Goal: Task Accomplishment & Management: Use online tool/utility

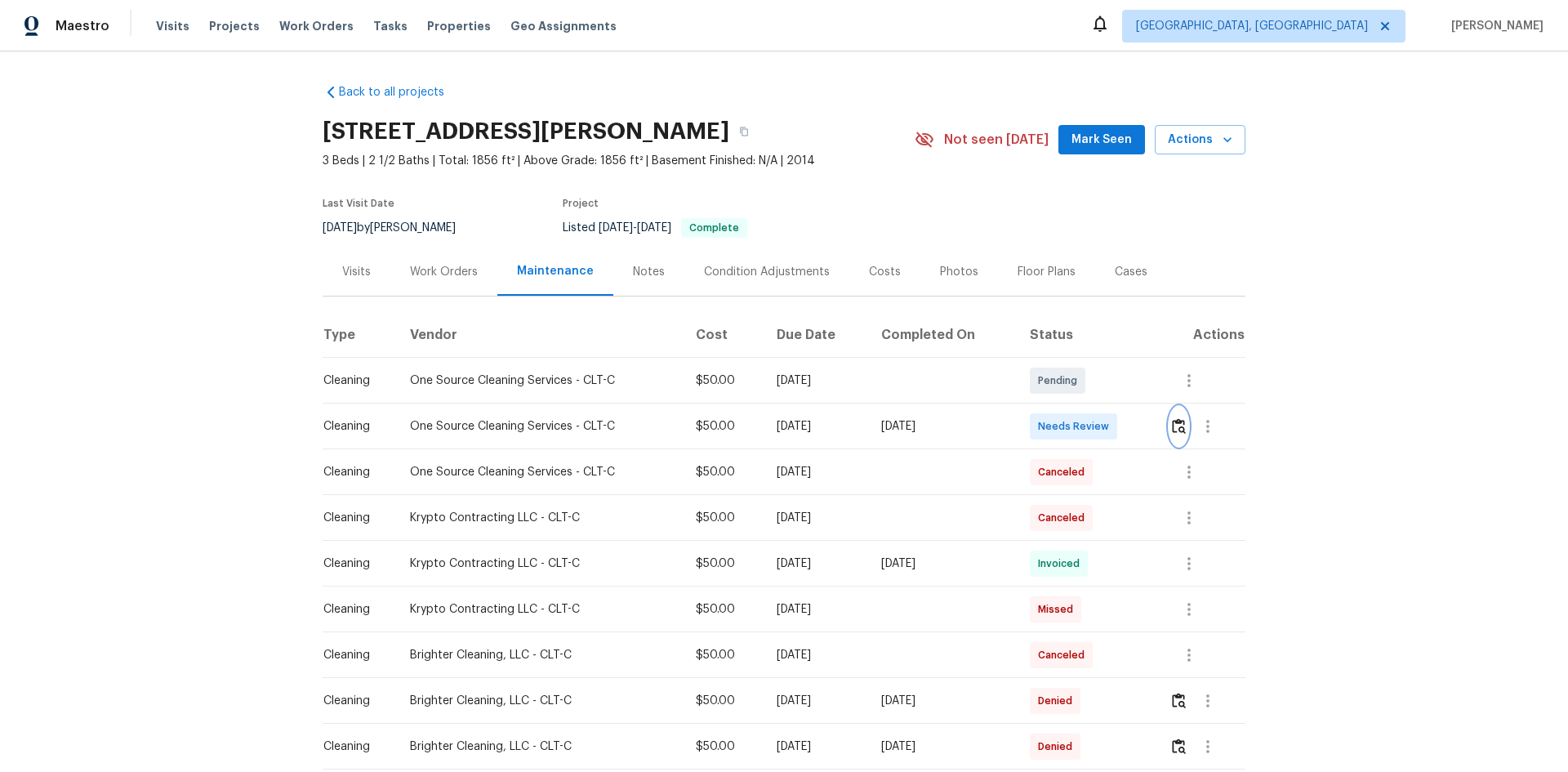
click at [1114, 433] on button "button" at bounding box center [1178, 427] width 19 height 40
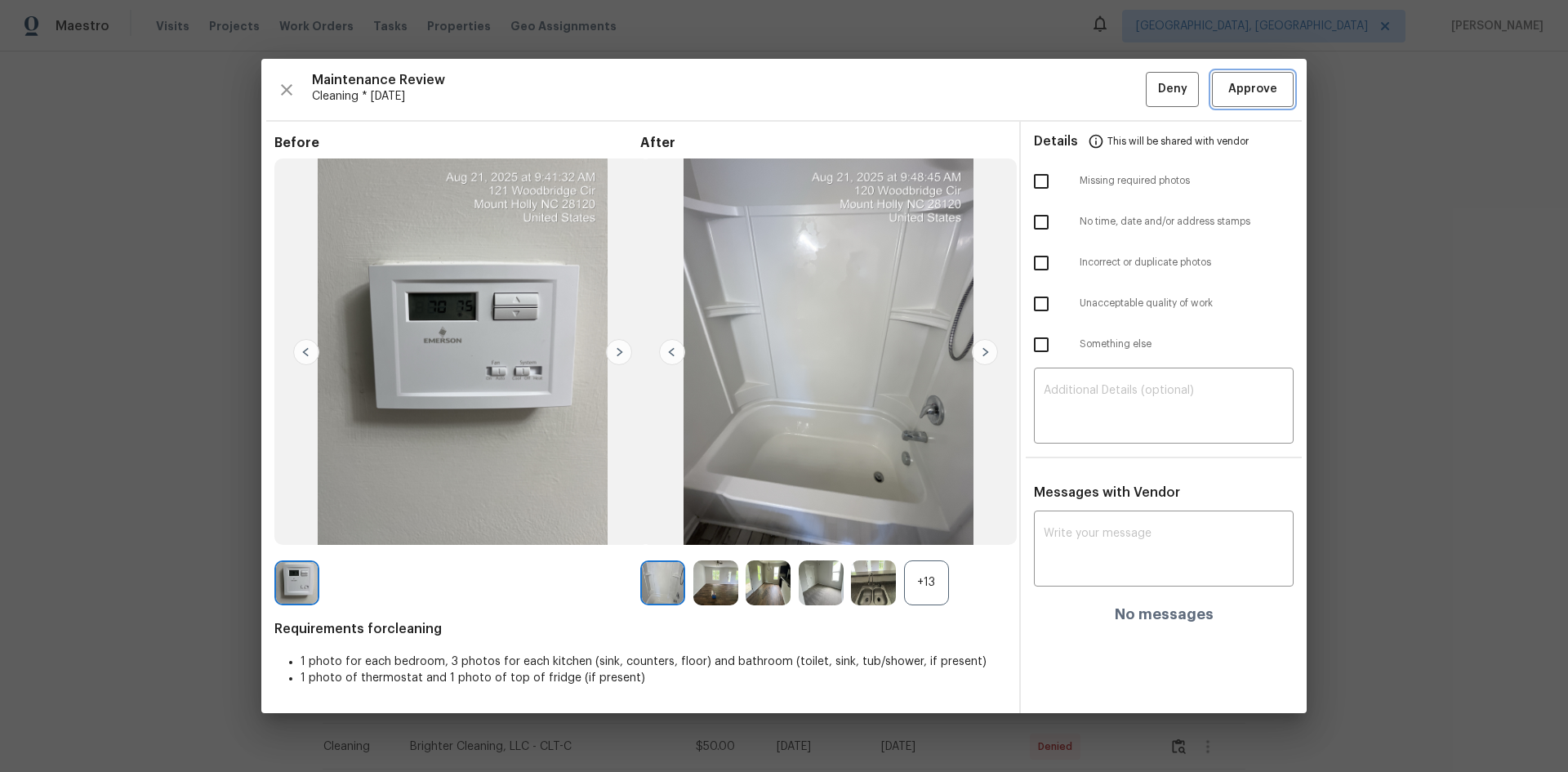
click at [1114, 87] on span "Approve" at bounding box center [1252, 89] width 49 height 21
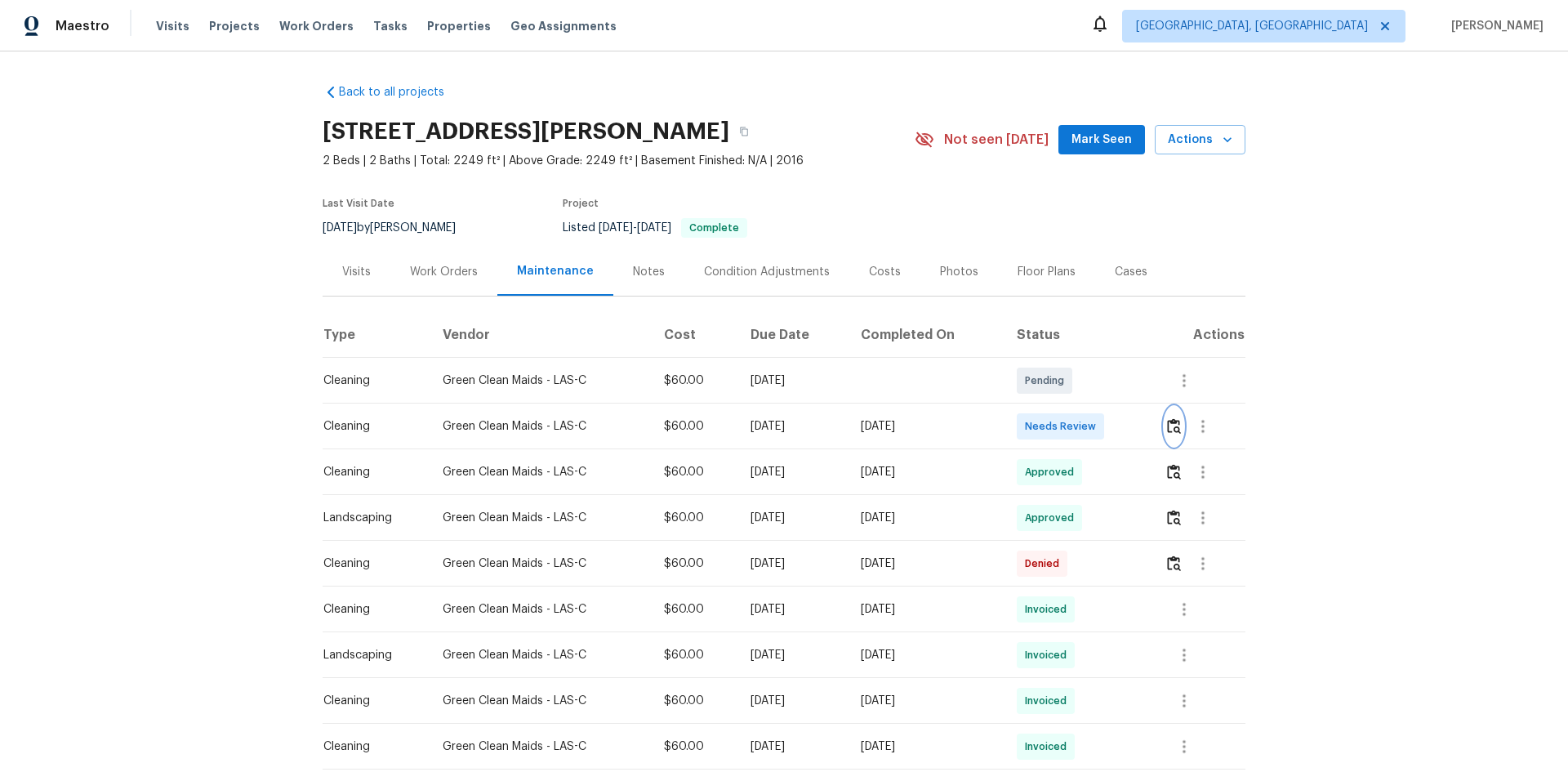
click at [1114, 420] on img "button" at bounding box center [1174, 426] width 14 height 16
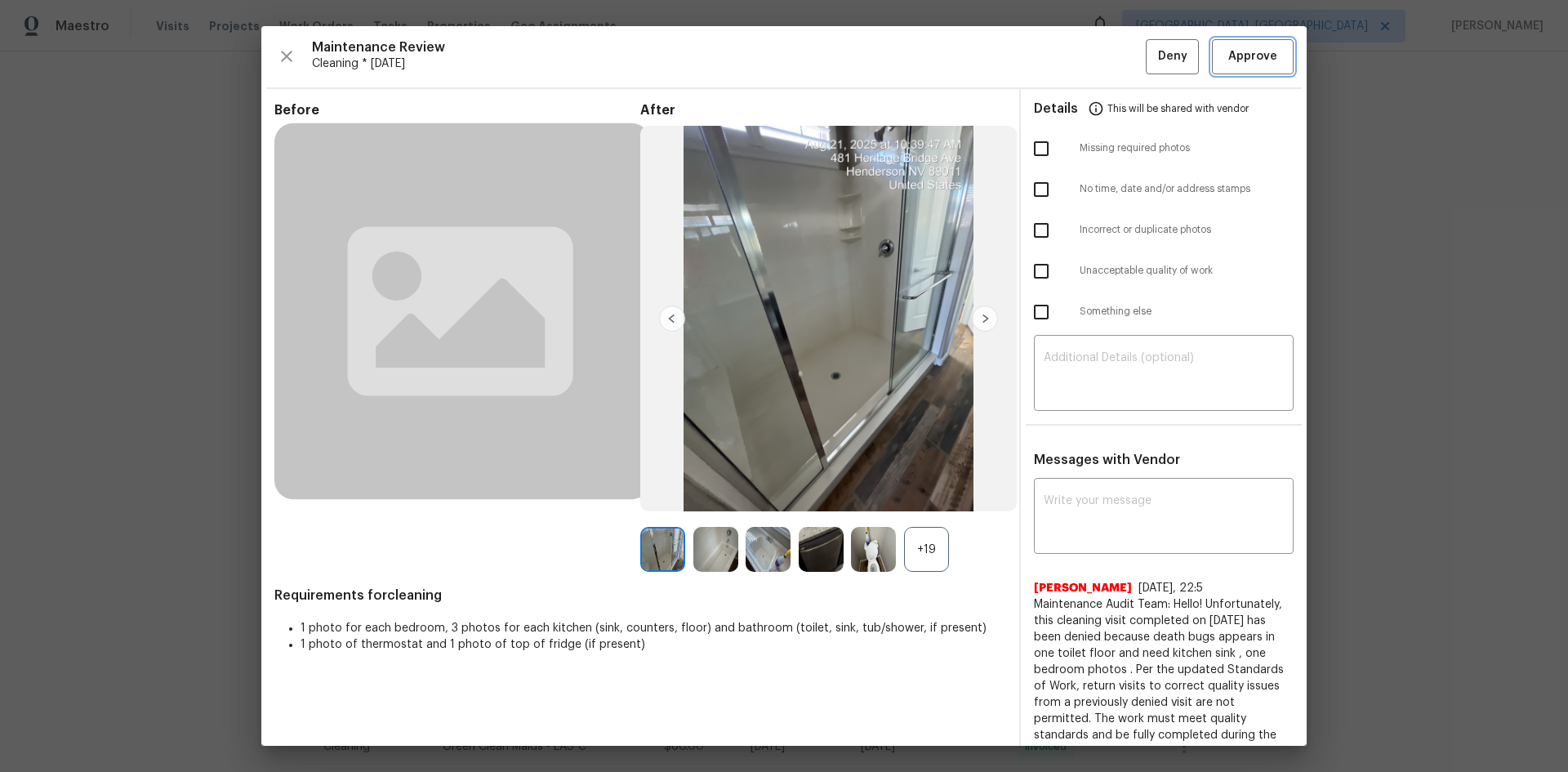
click at [1114, 54] on span "Approve" at bounding box center [1252, 57] width 55 height 21
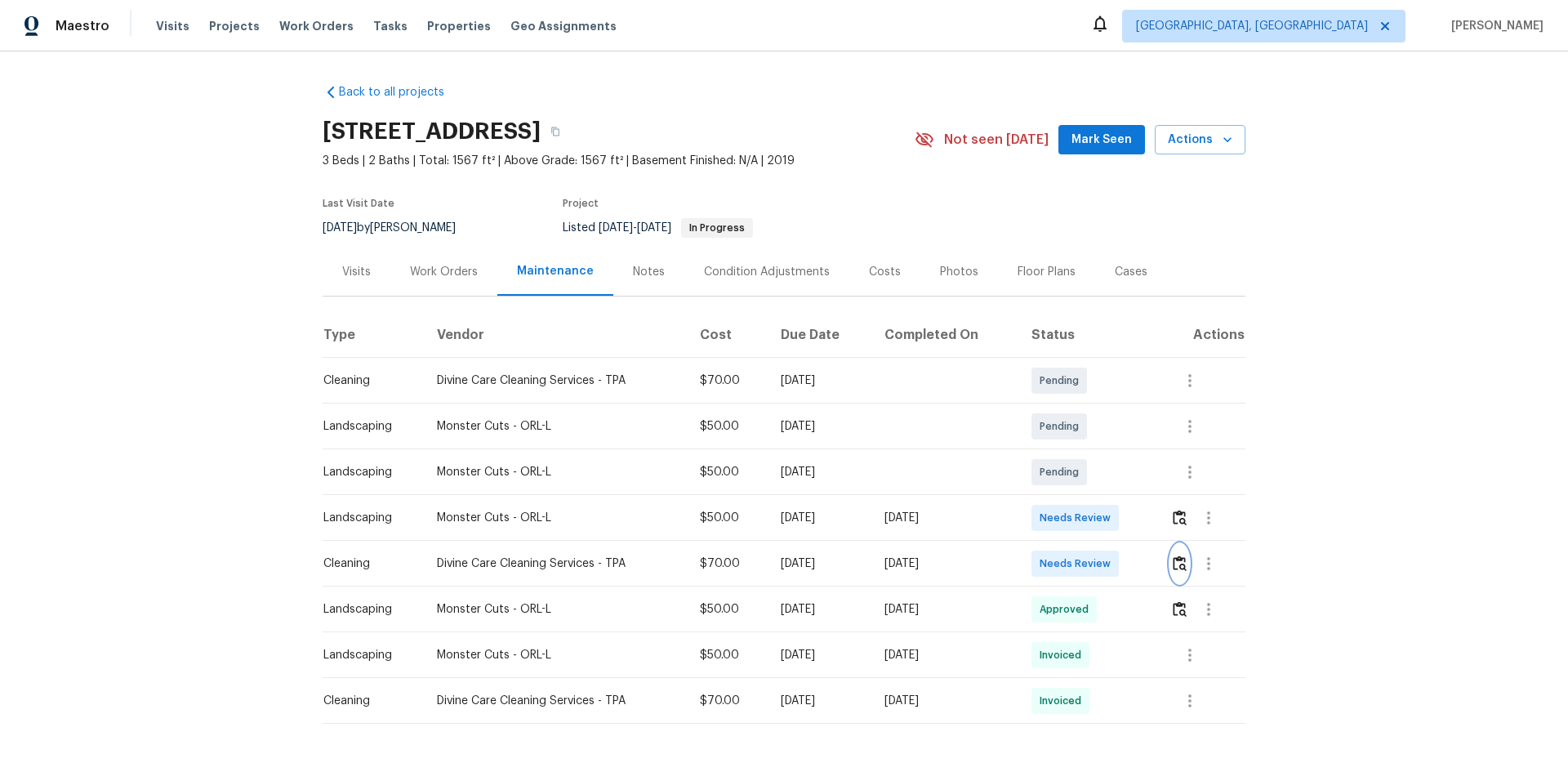
click at [1114, 517] on img "button" at bounding box center [1179, 563] width 14 height 16
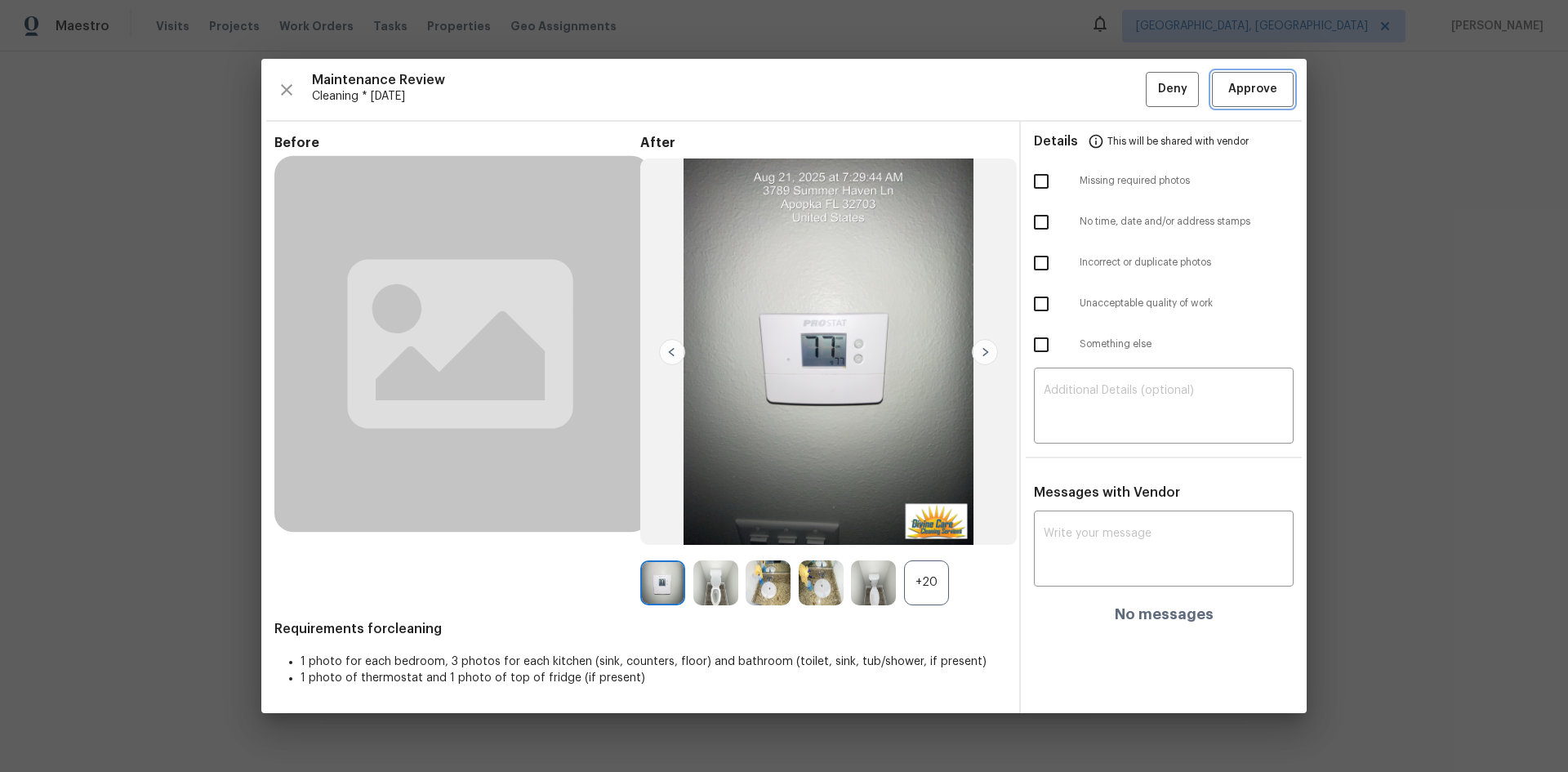
click at [1114, 82] on span "Approve" at bounding box center [1252, 89] width 49 height 21
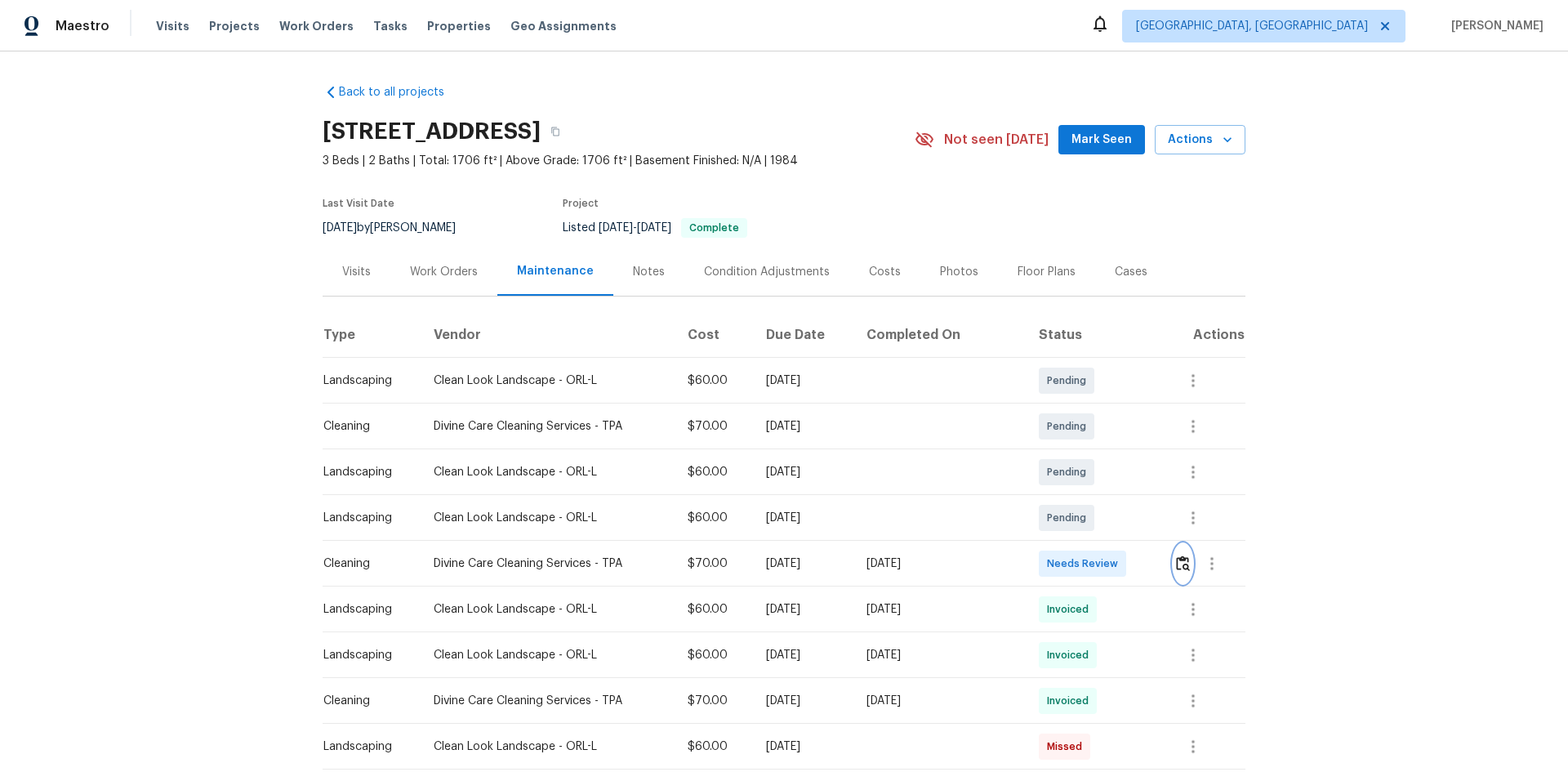
click at [1114, 517] on button "button" at bounding box center [1183, 564] width 19 height 40
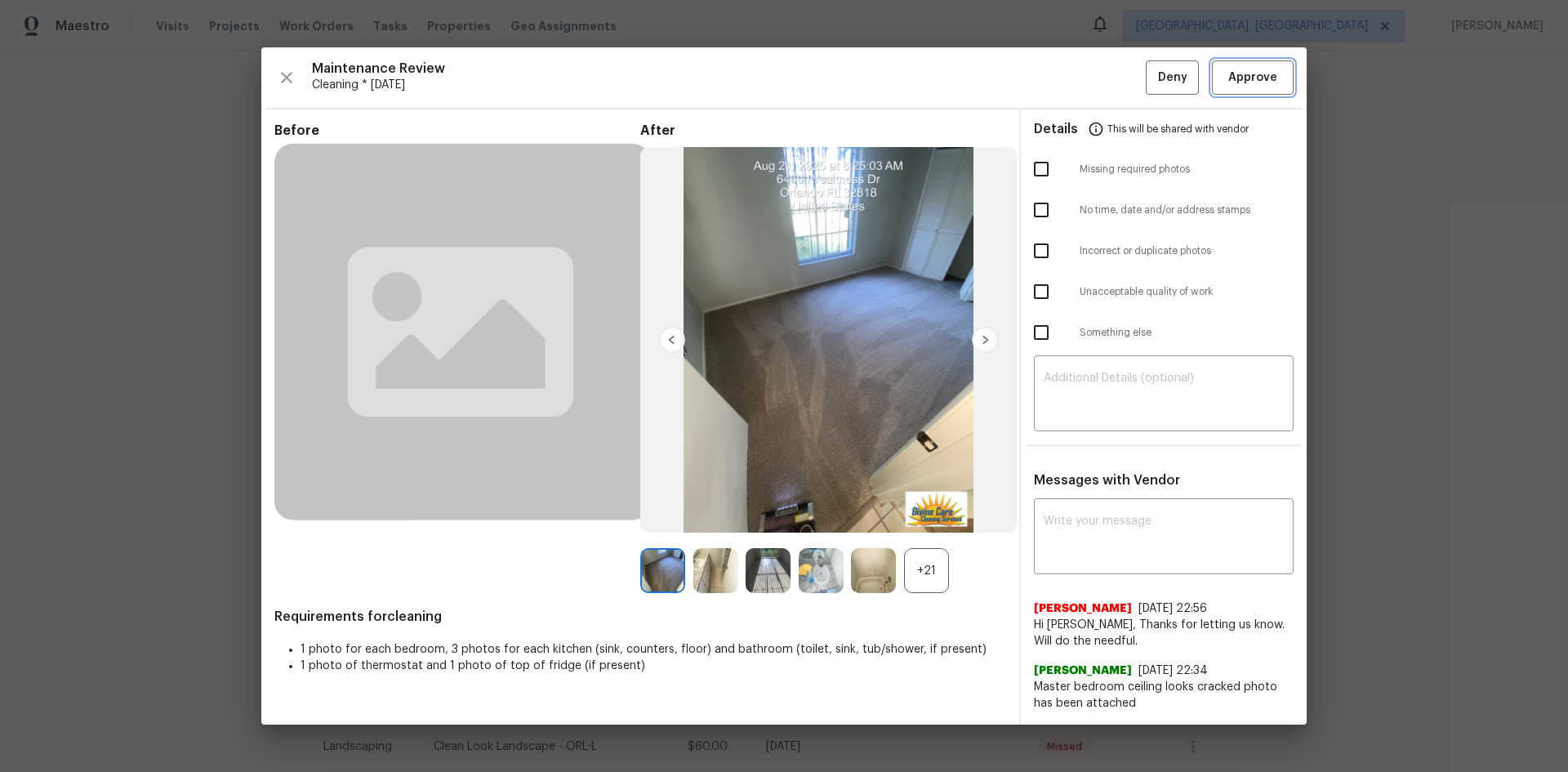
click at [1114, 77] on span "Approve" at bounding box center [1252, 77] width 49 height 21
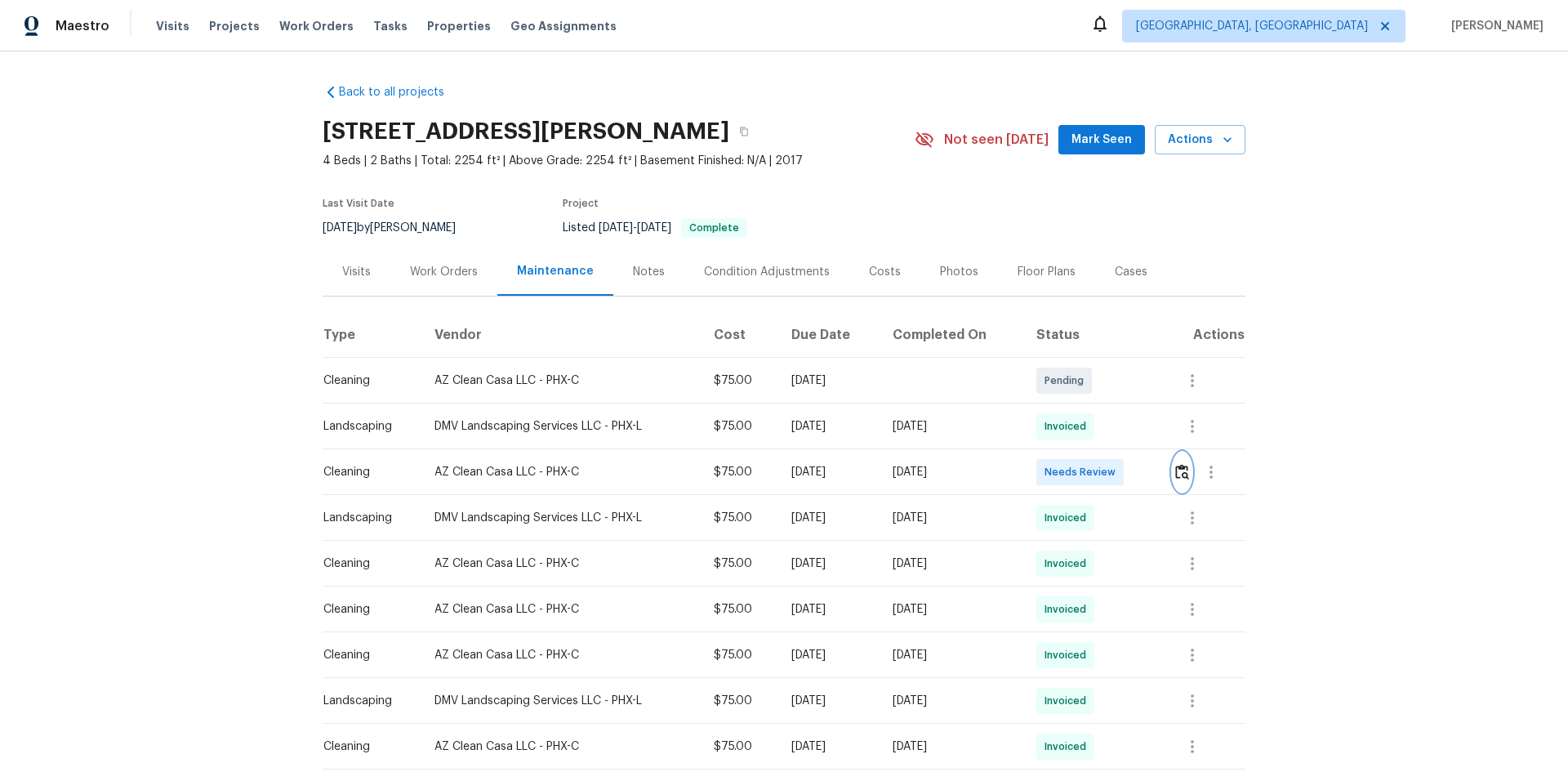
click at [1114, 480] on img "button" at bounding box center [1182, 471] width 14 height 16
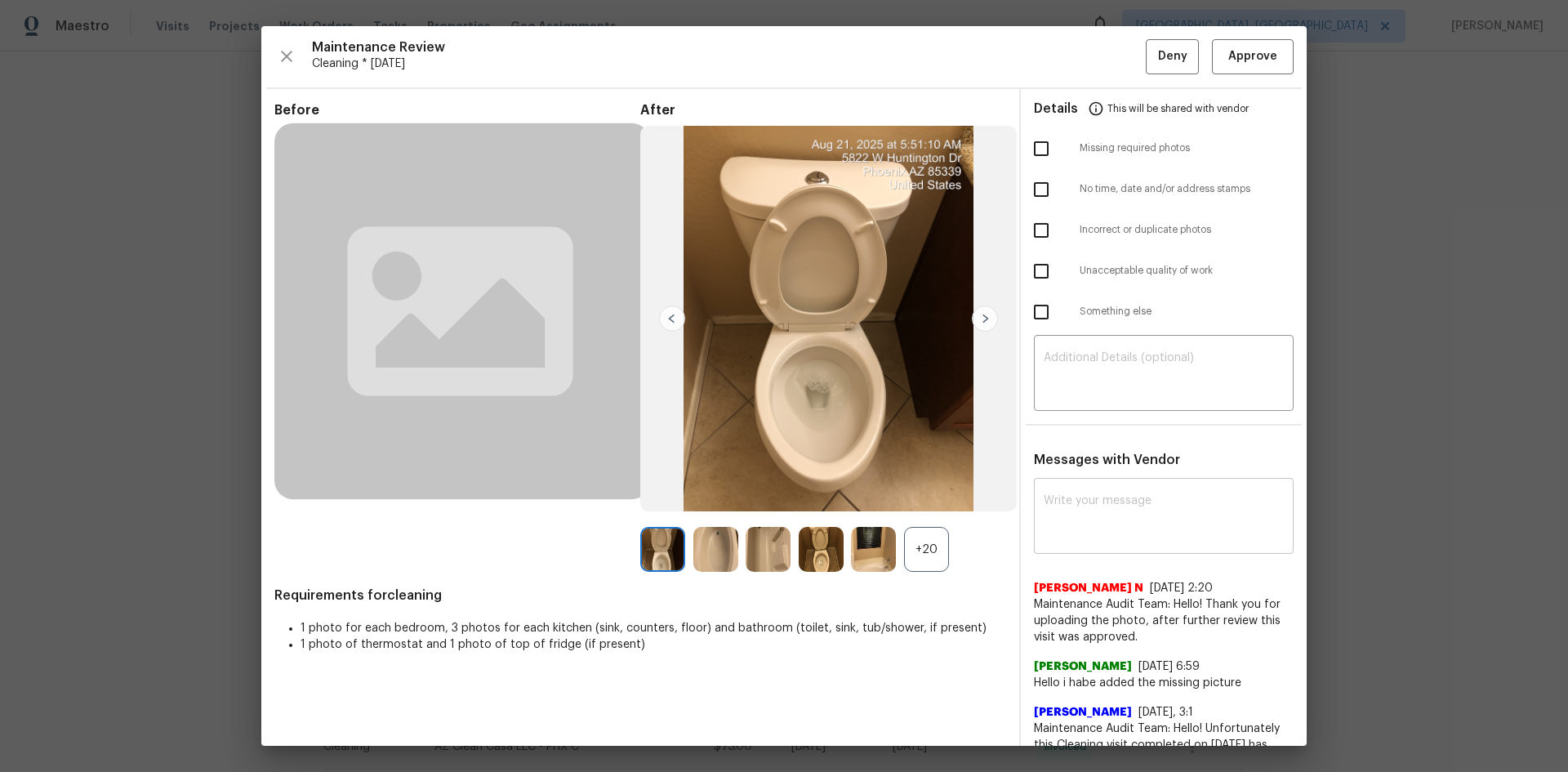
click at [1062, 517] on textarea at bounding box center [1164, 518] width 240 height 46
paste textarea "Maintenance Audit Team: Hello! After further review, the visit(08/21/2025) has …"
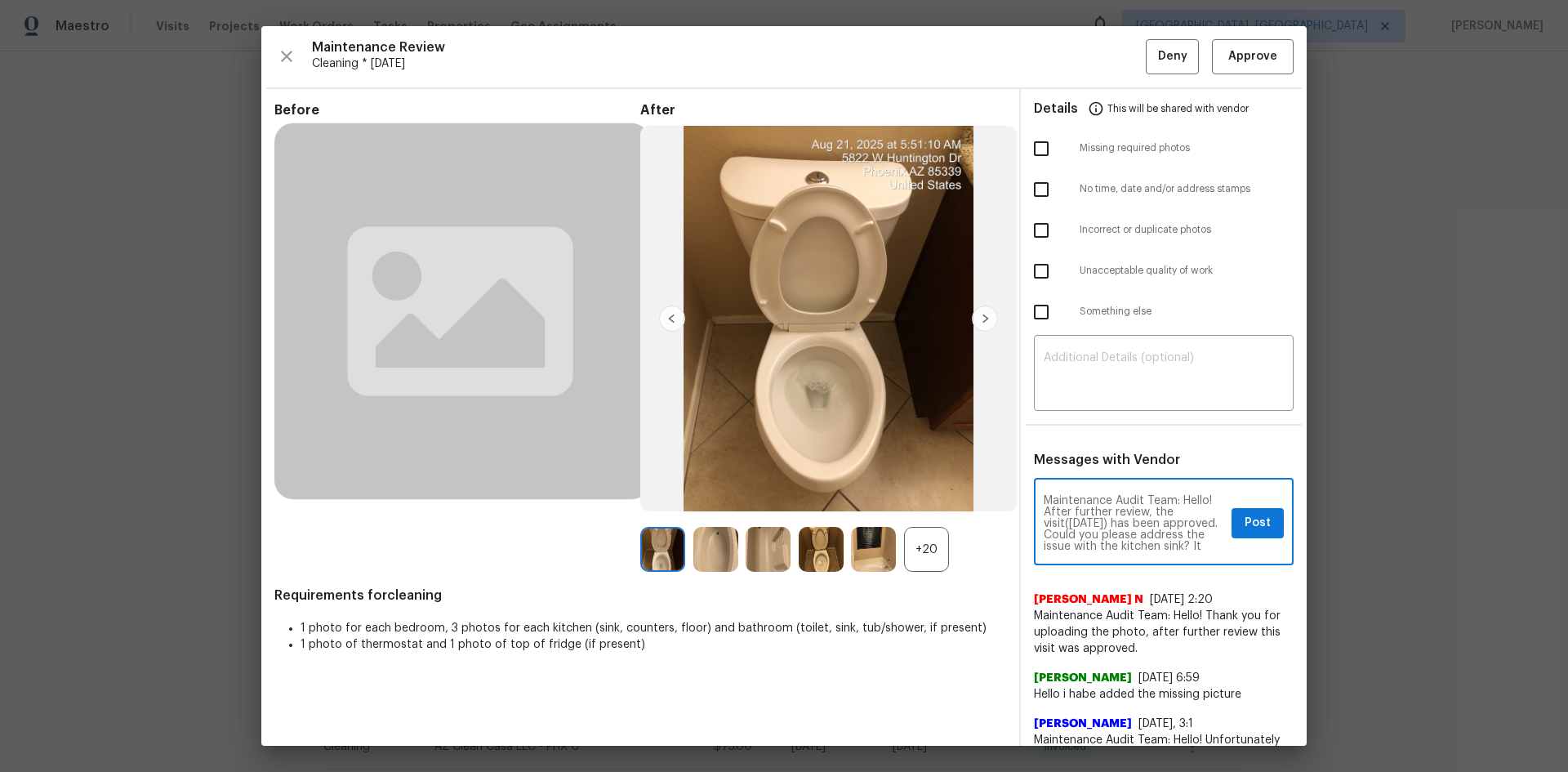
click at [1113, 517] on textarea "Maintenance Audit Team: Hello! After further review, the visit(08/21/2025) has …" at bounding box center [1134, 523] width 181 height 57
type textarea "Maintenance Audit Team: Hello! After further review, the visit(08/21/2025) has …"
click at [1114, 512] on button "Post" at bounding box center [1257, 523] width 52 height 30
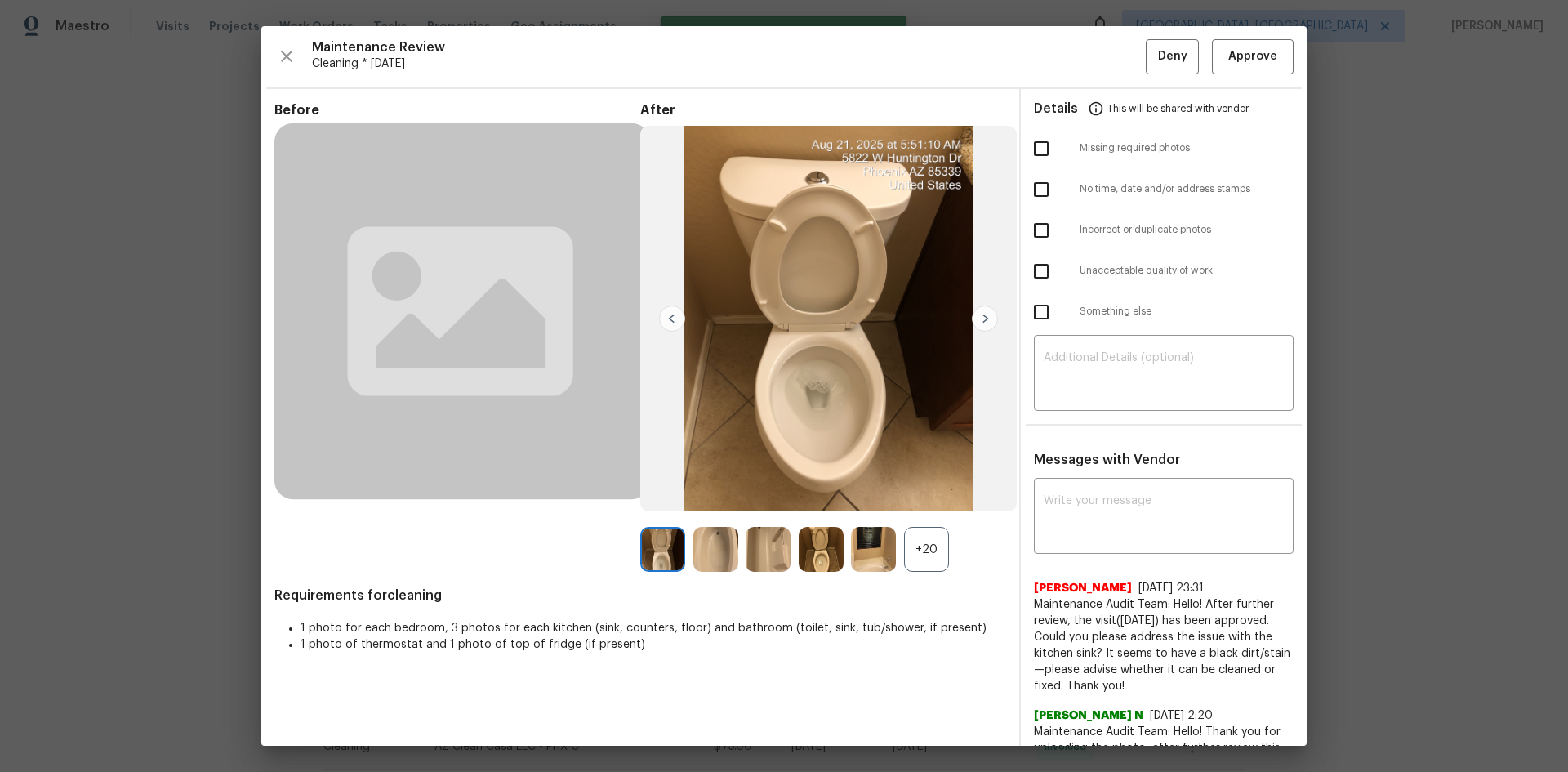
scroll to position [0, 0]
click at [1114, 51] on span "Approve" at bounding box center [1252, 57] width 49 height 21
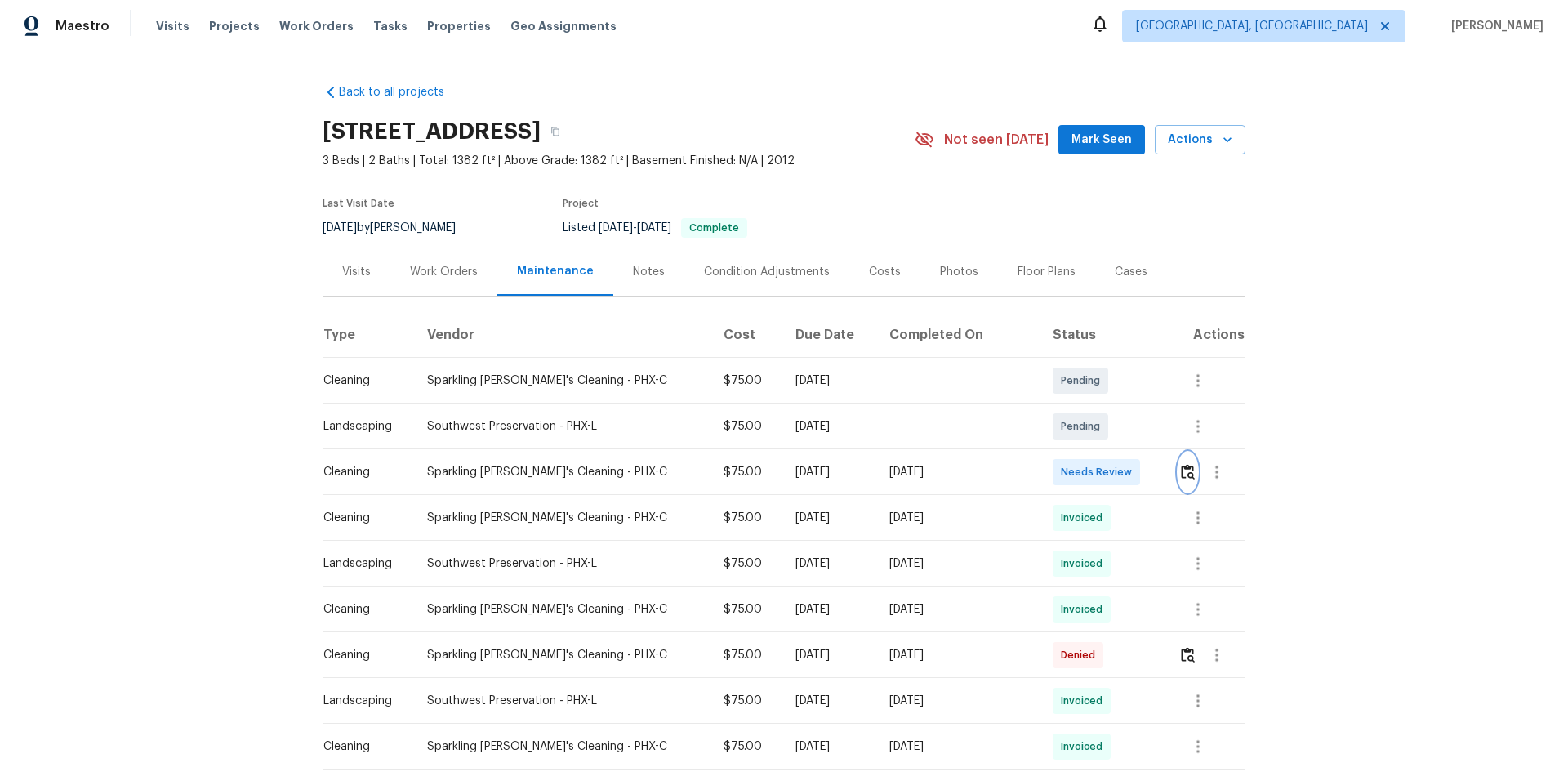
click at [1114, 480] on button "button" at bounding box center [1188, 472] width 19 height 40
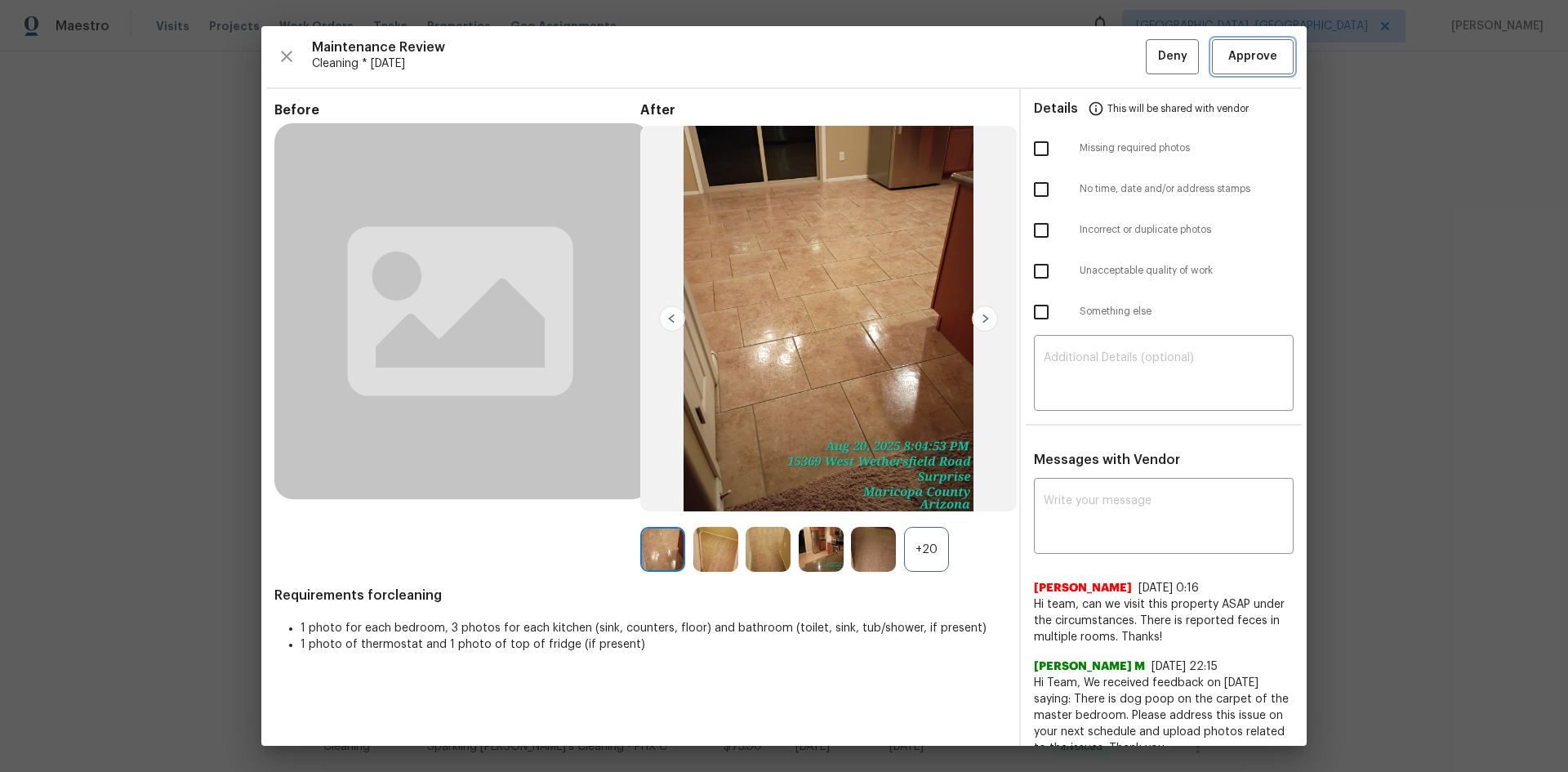
click at [1114, 53] on span "Approve" at bounding box center [1252, 57] width 49 height 21
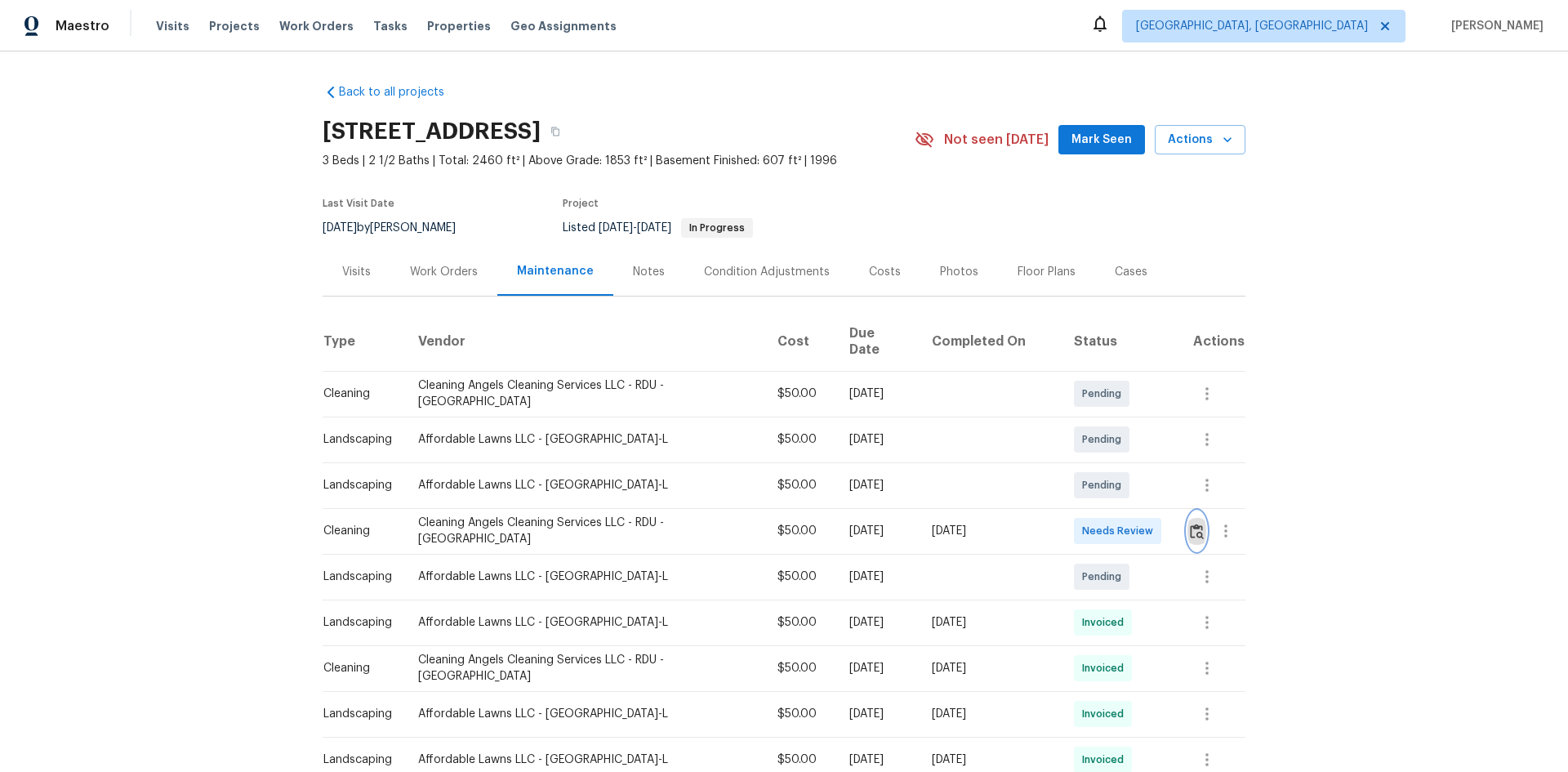
click at [1114, 517] on img "button" at bounding box center [1197, 531] width 14 height 16
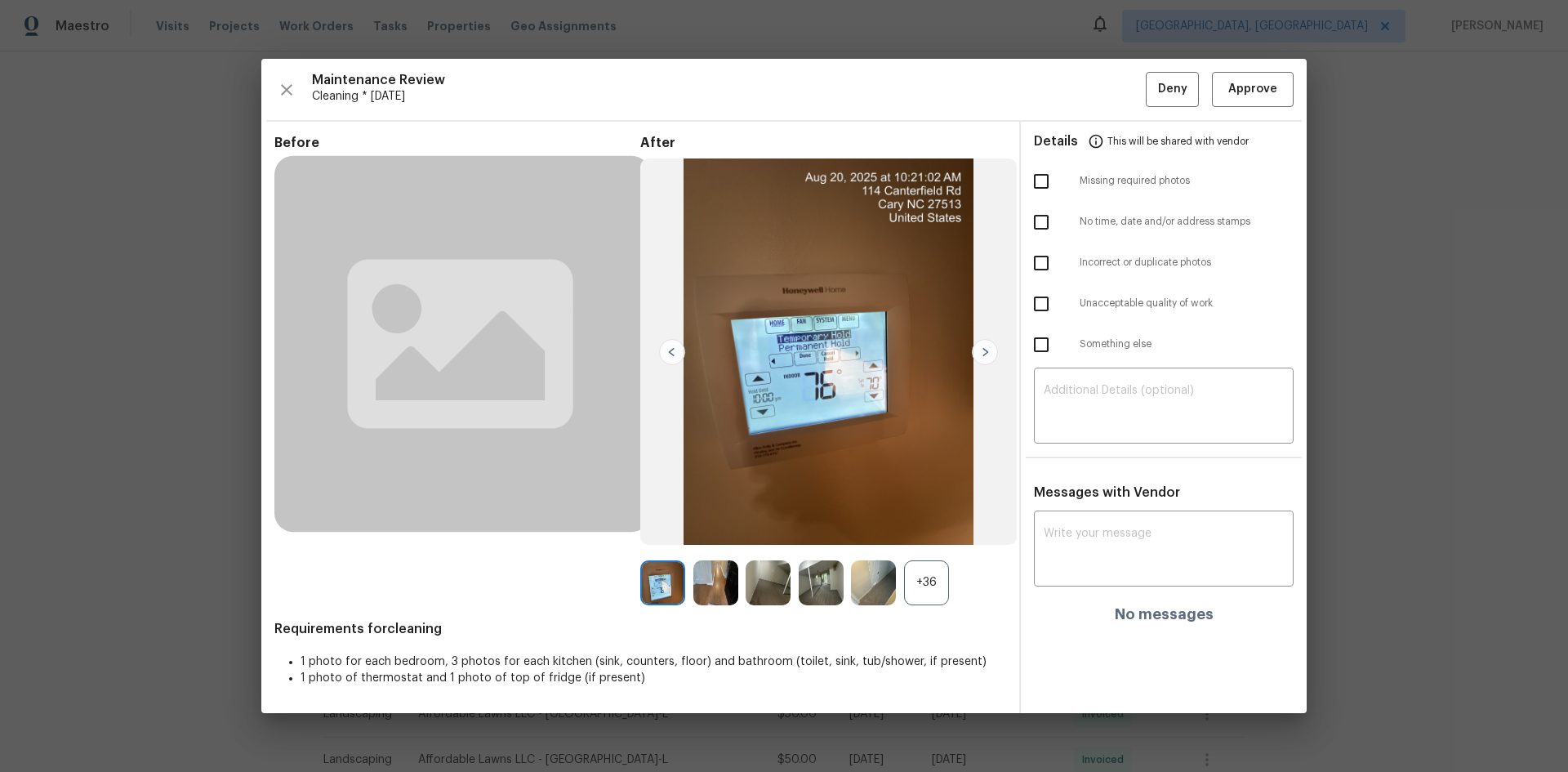
click at [1114, 110] on div "Maintenance Review Cleaning * [DATE] Deny Approve Before After +36 Requirements…" at bounding box center [783, 385] width 1045 height 653
click at [1114, 83] on span "Approve" at bounding box center [1252, 89] width 49 height 21
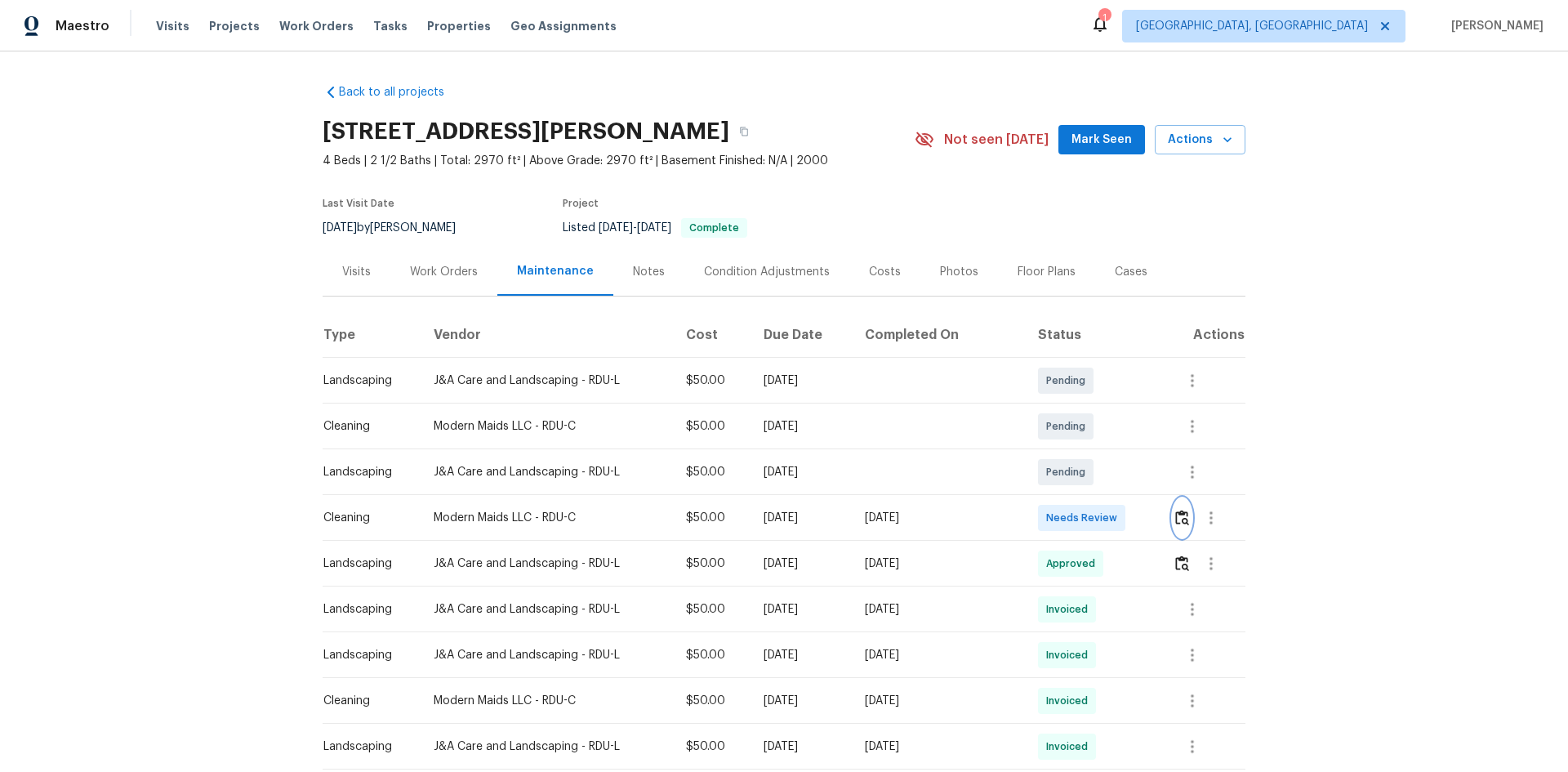
click at [1114, 516] on button "button" at bounding box center [1182, 518] width 19 height 40
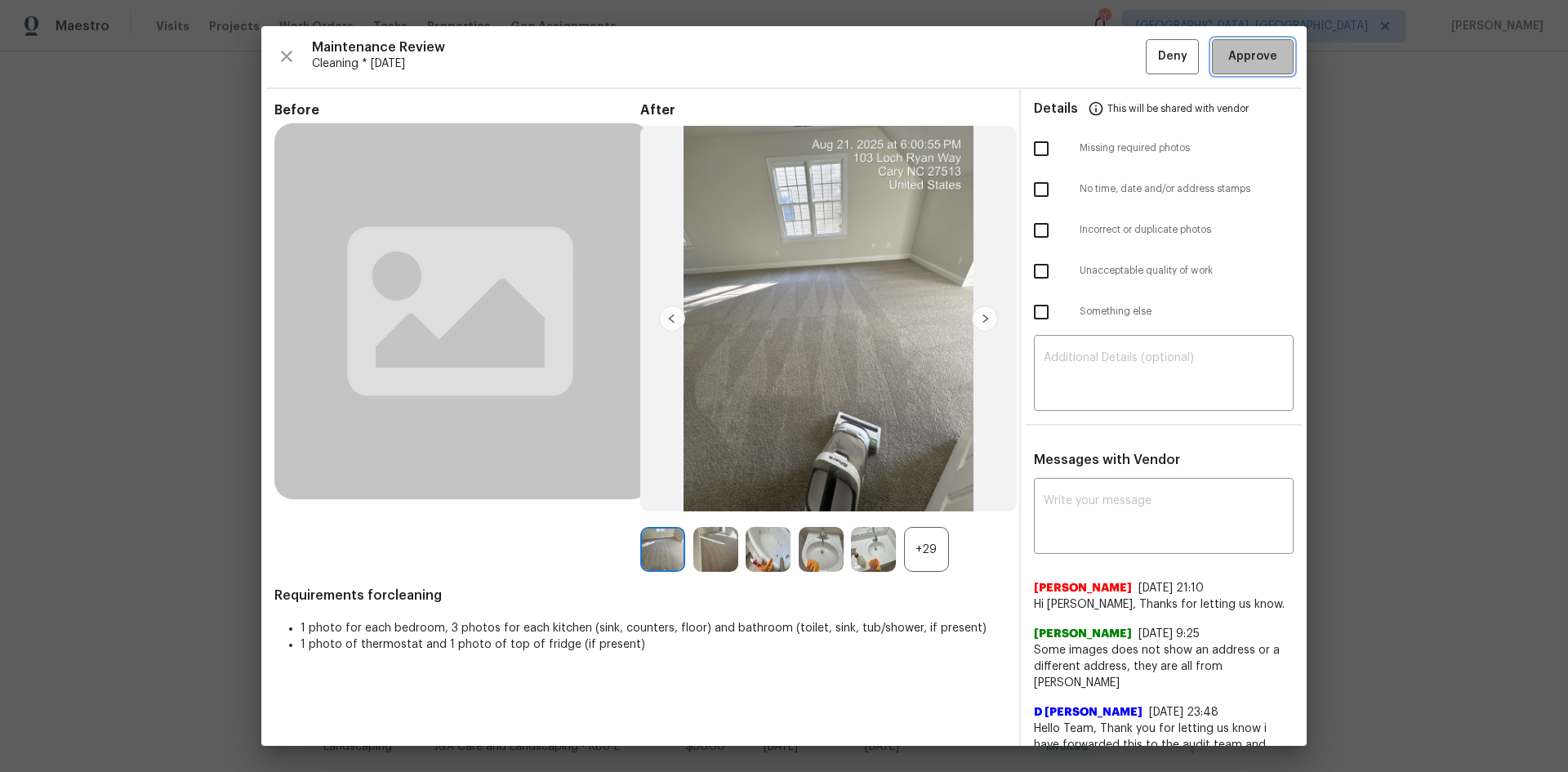
drag, startPoint x: 1236, startPoint y: 54, endPoint x: 1220, endPoint y: 48, distance: 17.1
click at [1114, 55] on span "Approve" at bounding box center [1252, 57] width 49 height 21
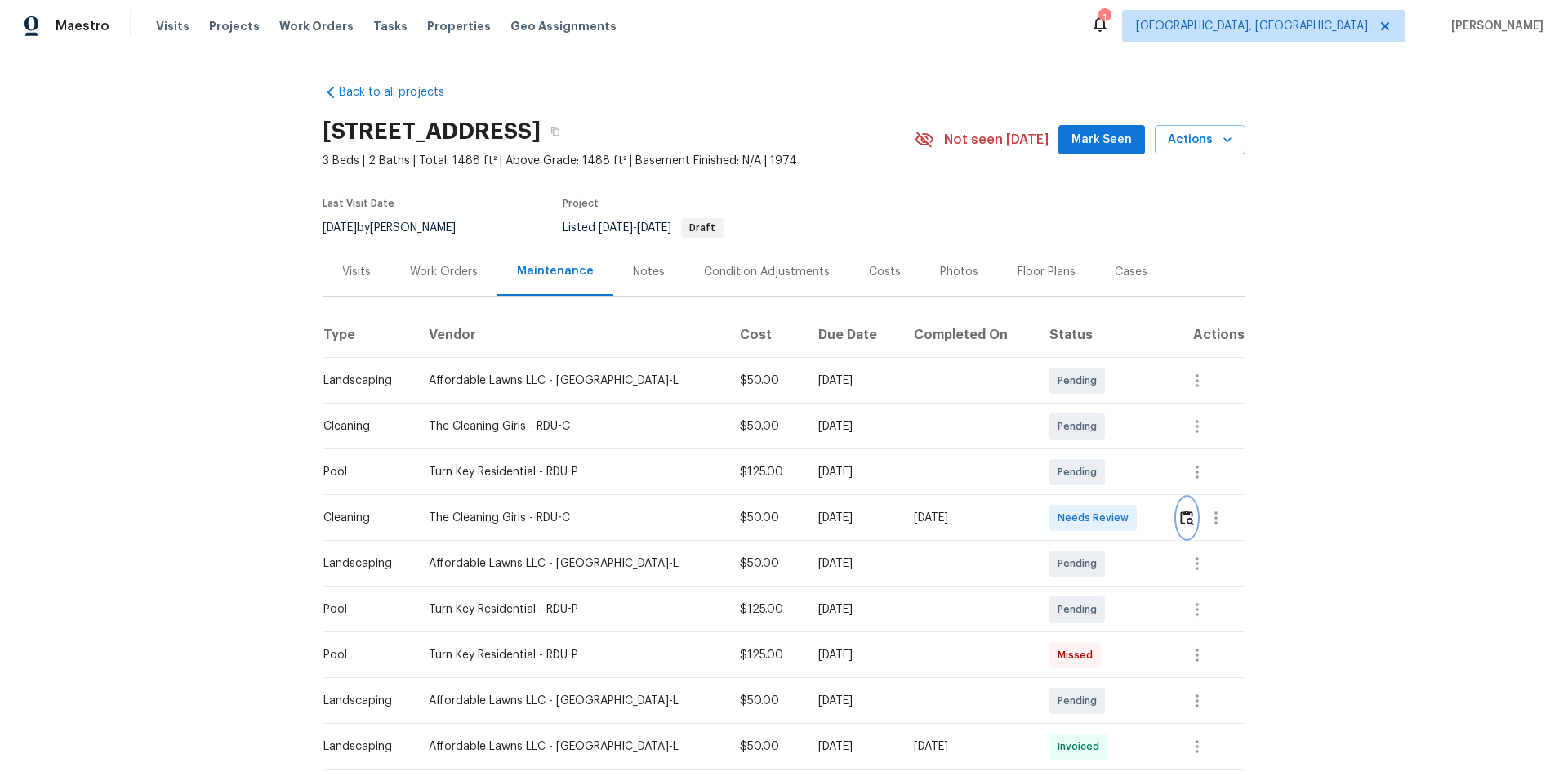
click at [1114, 517] on img "button" at bounding box center [1187, 517] width 14 height 16
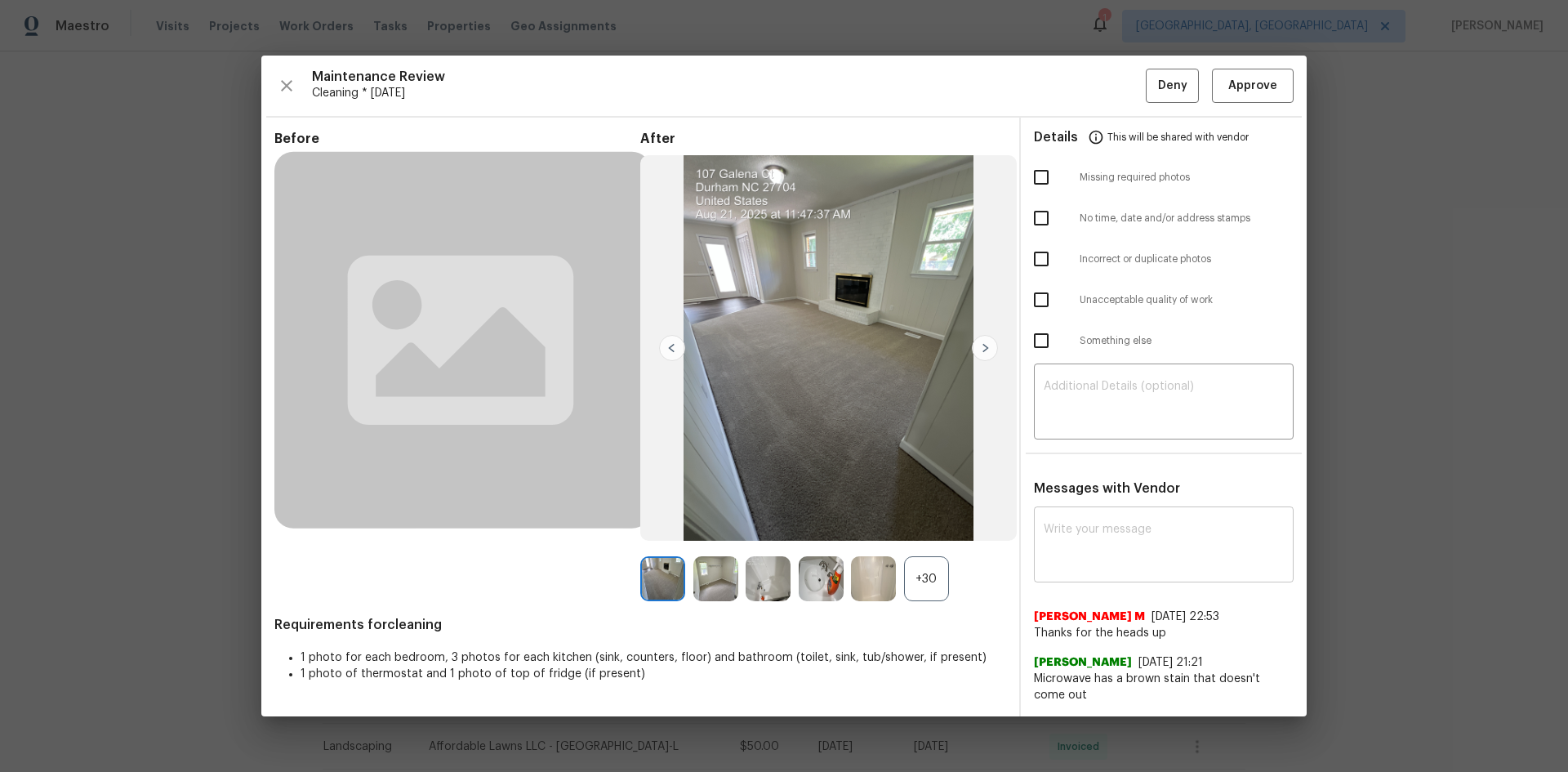
click at [1095, 517] on div "x ​" at bounding box center [1163, 546] width 259 height 72
paste textarea "Maintenance Audit Team: Hello! After further review, the visit(08/21/2025) has …"
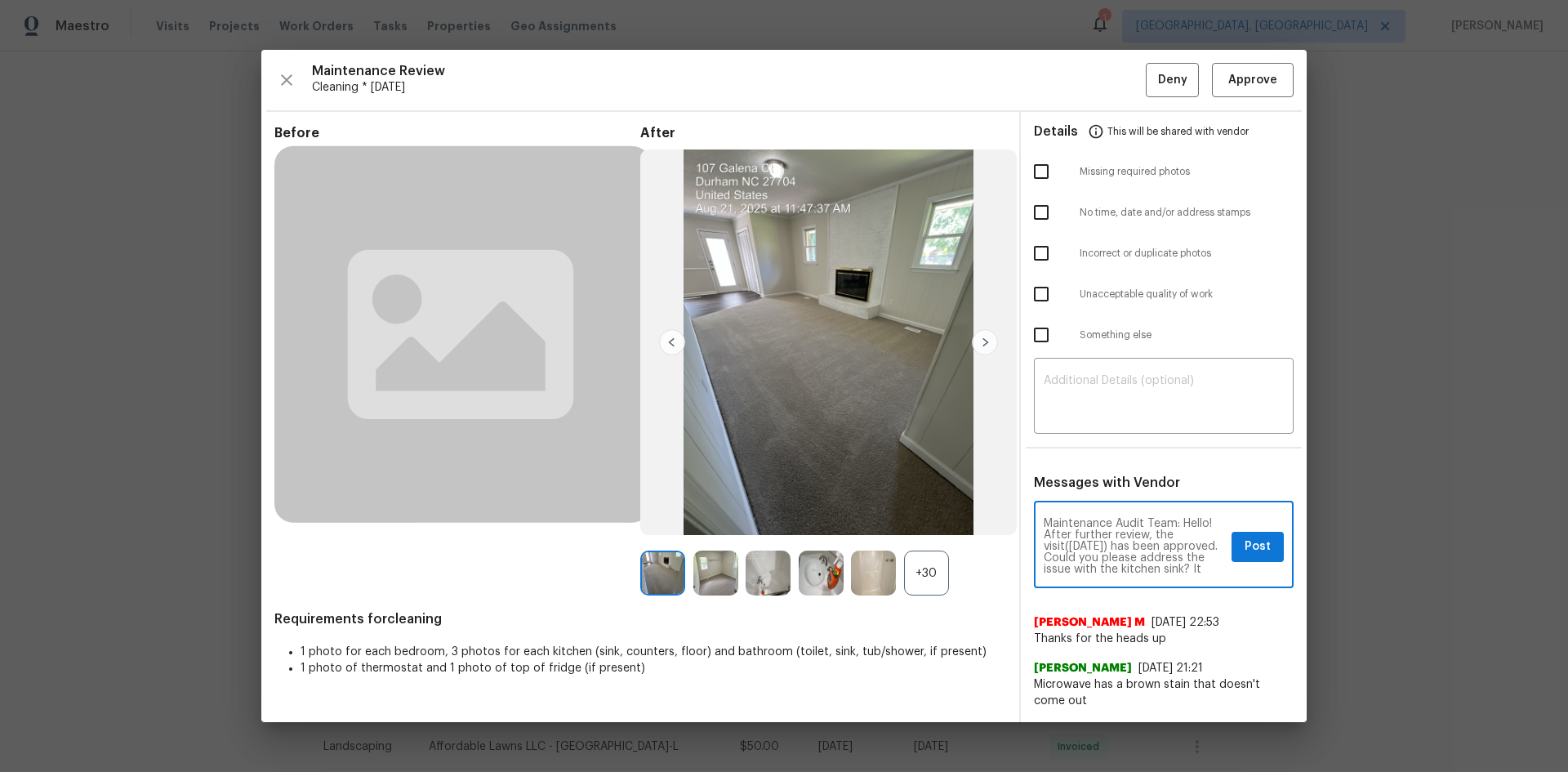
click at [1114, 517] on textarea "Maintenance Audit Team: Hello! After further review, the visit(08/21/2025) has …" at bounding box center [1134, 546] width 181 height 57
type textarea "Maintenance Audit Team: Hello! After further review, the visit(08/21/2025) has …"
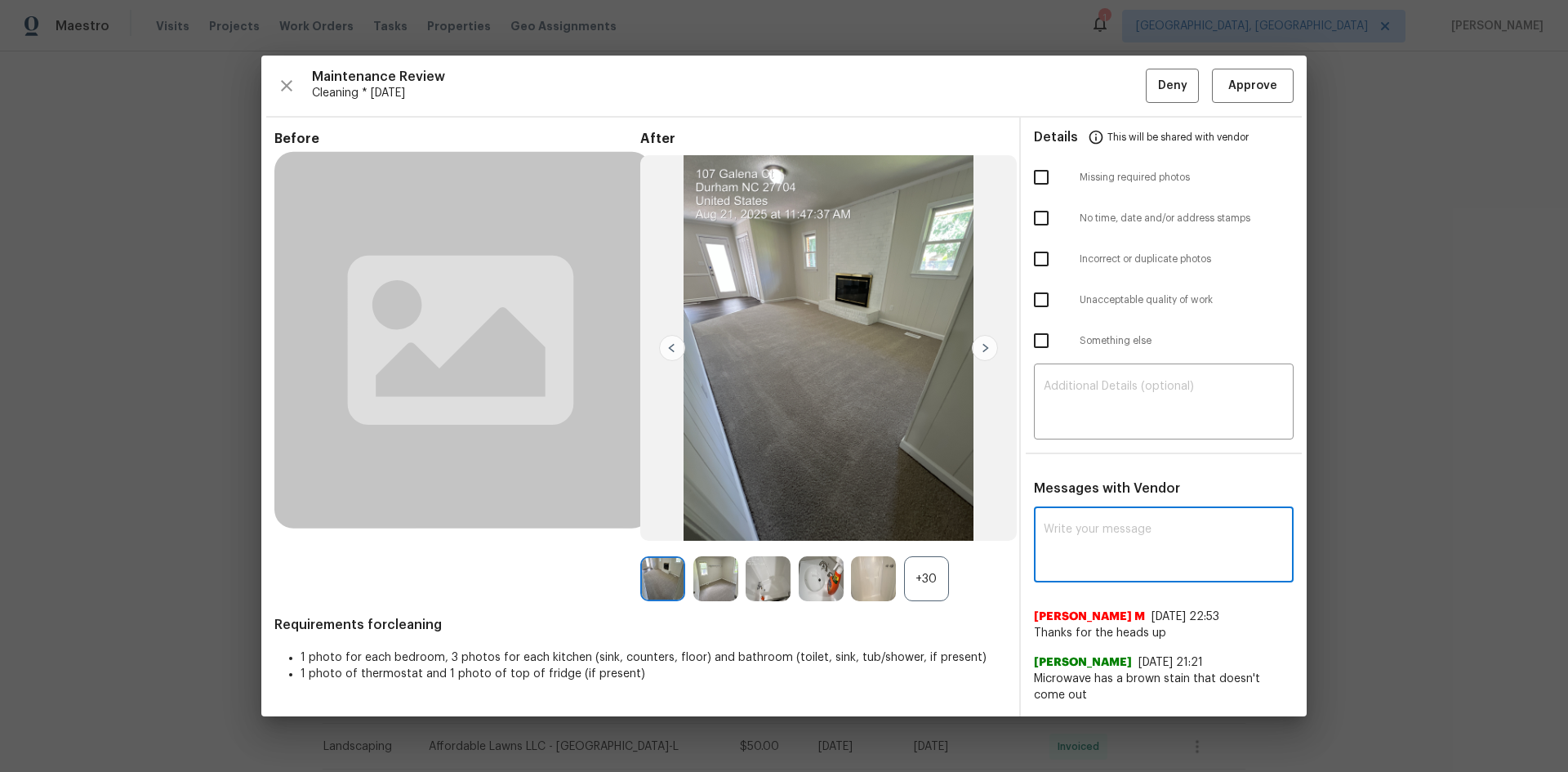
paste textarea "Maintenance Audit Team: Hello! After further review, the visit(08/21/2025) has …"
type textarea "Maintenance Audit Team: Hello! After further review, the visit(08/21/2025) has …"
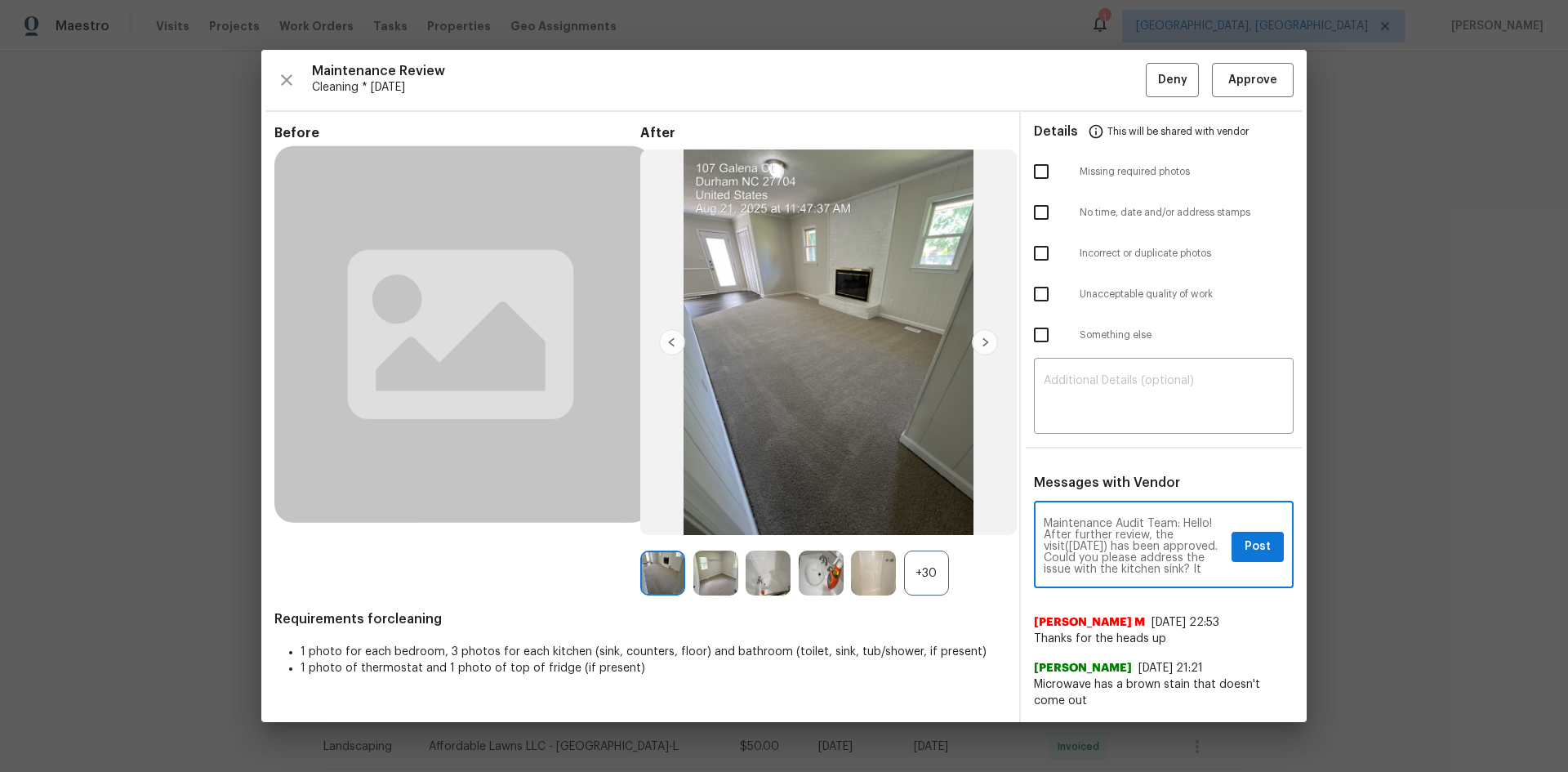
click at [1114, 517] on textarea "Maintenance Audit Team: Hello! After further review, the visit(08/21/2025) has …" at bounding box center [1134, 546] width 181 height 57
drag, startPoint x: 1251, startPoint y: 557, endPoint x: 1258, endPoint y: 547, distance: 12.2
click at [1114, 517] on button "Post" at bounding box center [1257, 546] width 52 height 30
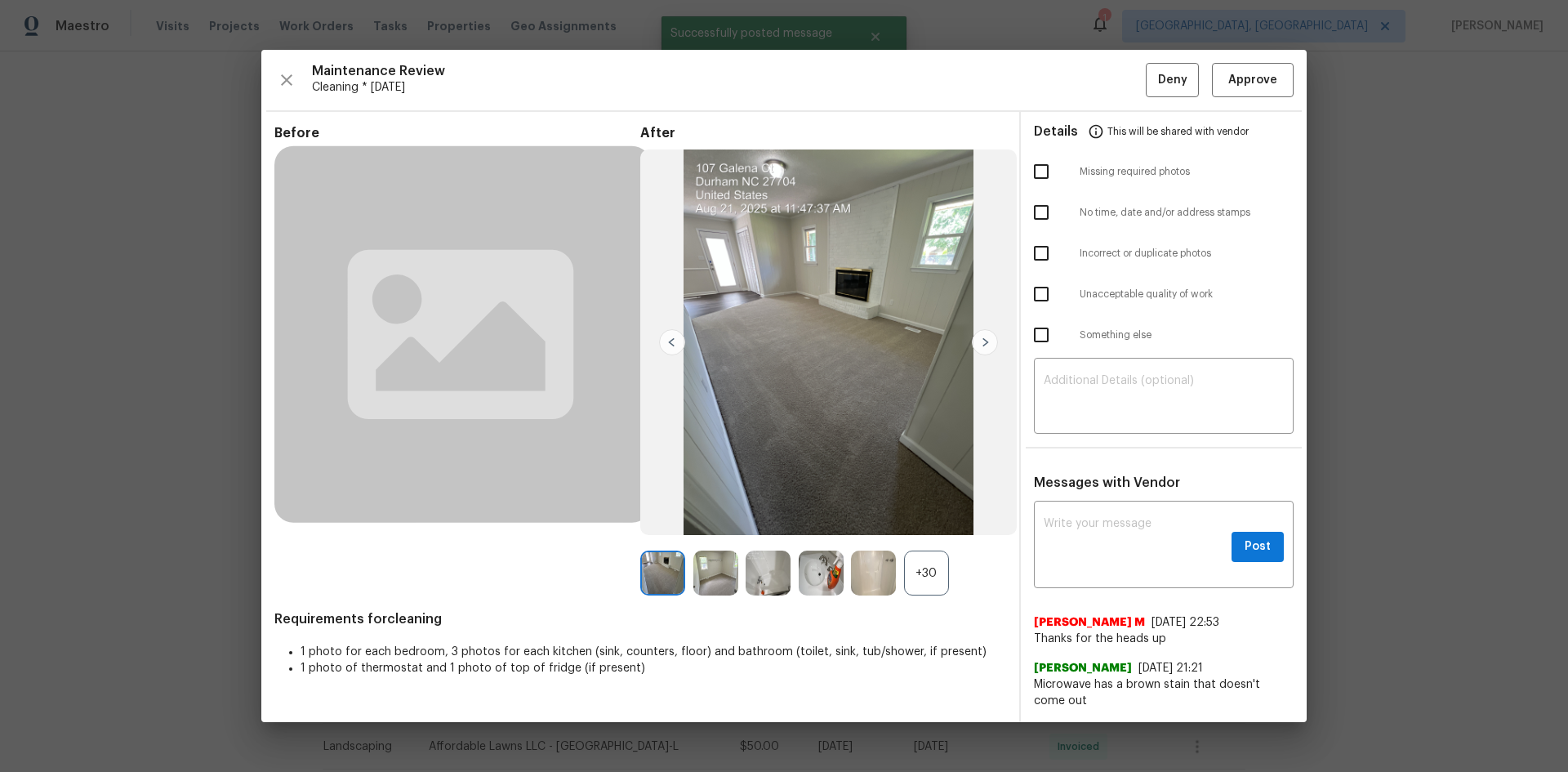
scroll to position [0, 0]
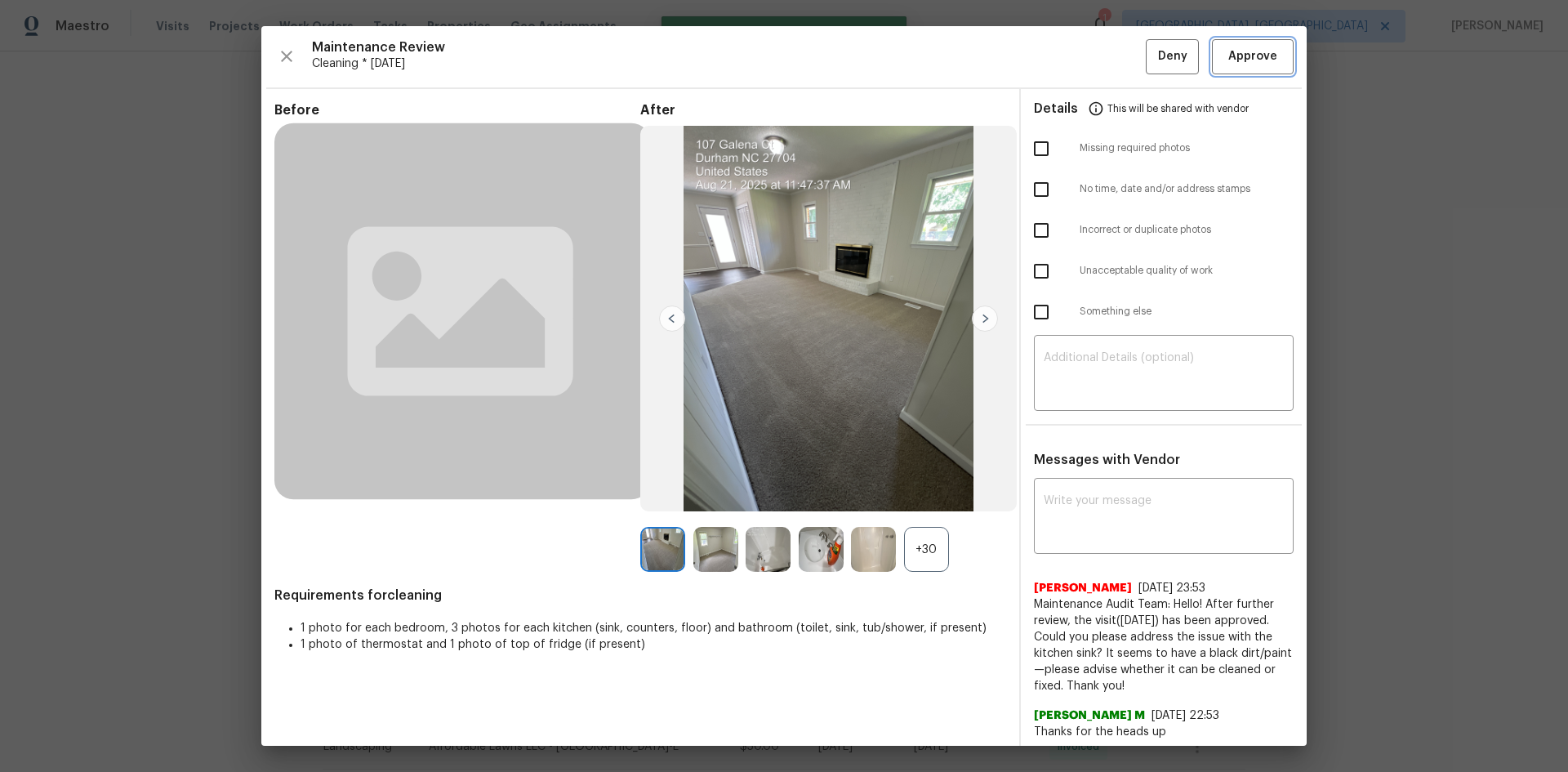
click at [1114, 61] on span "Approve" at bounding box center [1252, 57] width 49 height 21
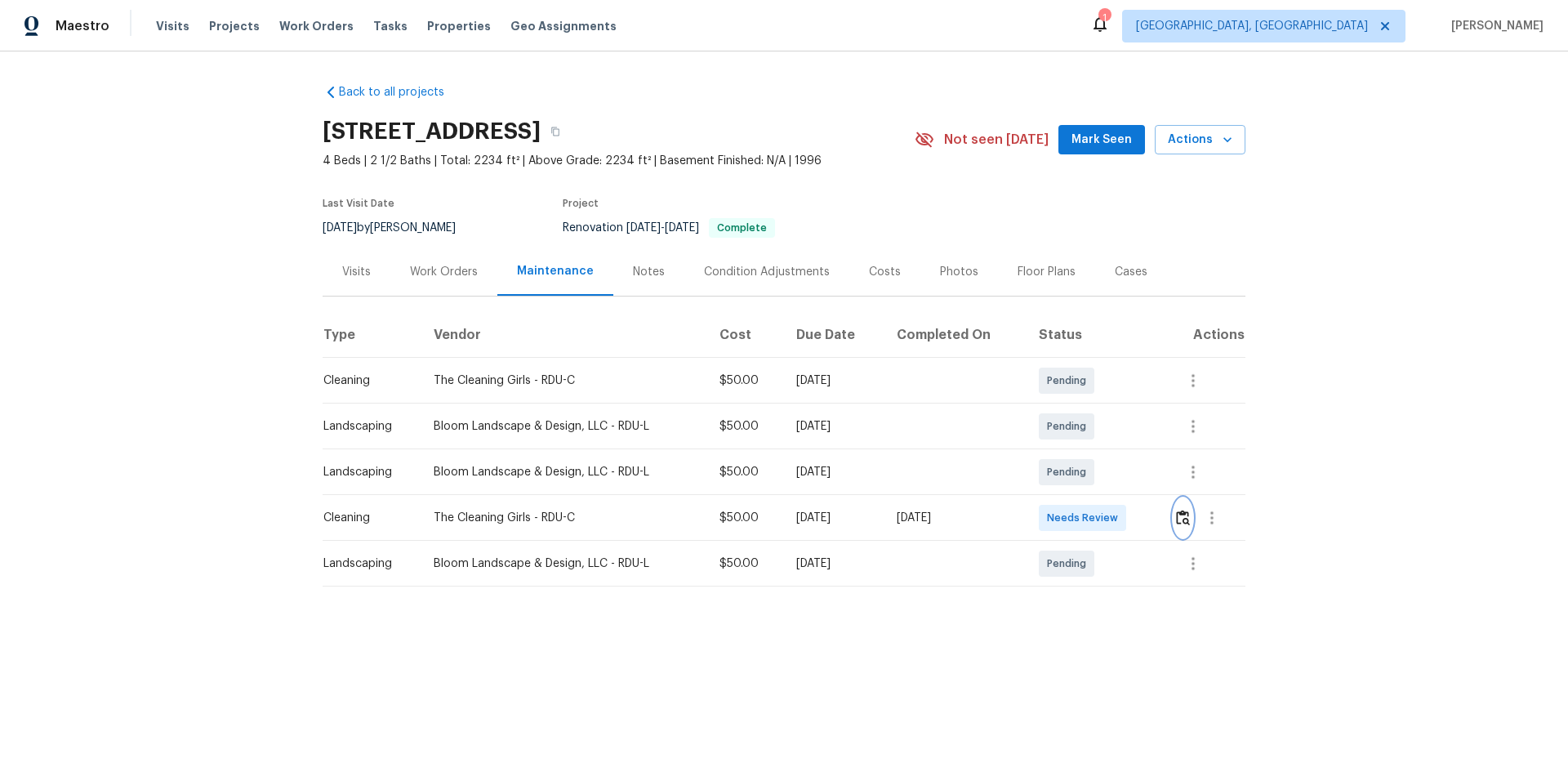
click at [1114, 517] on button "button" at bounding box center [1183, 518] width 19 height 40
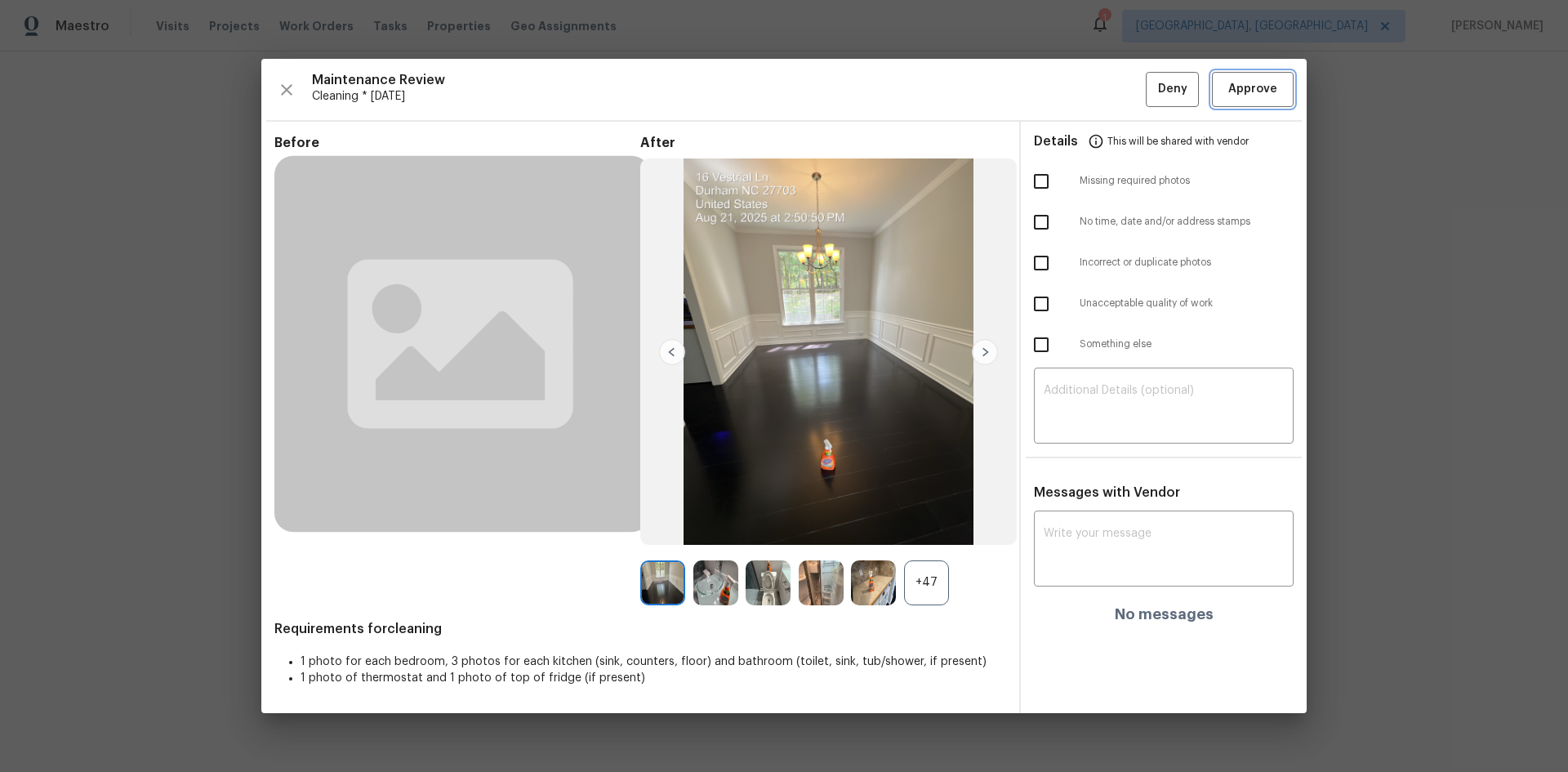
click at [1114, 87] on span "Approve" at bounding box center [1252, 89] width 49 height 21
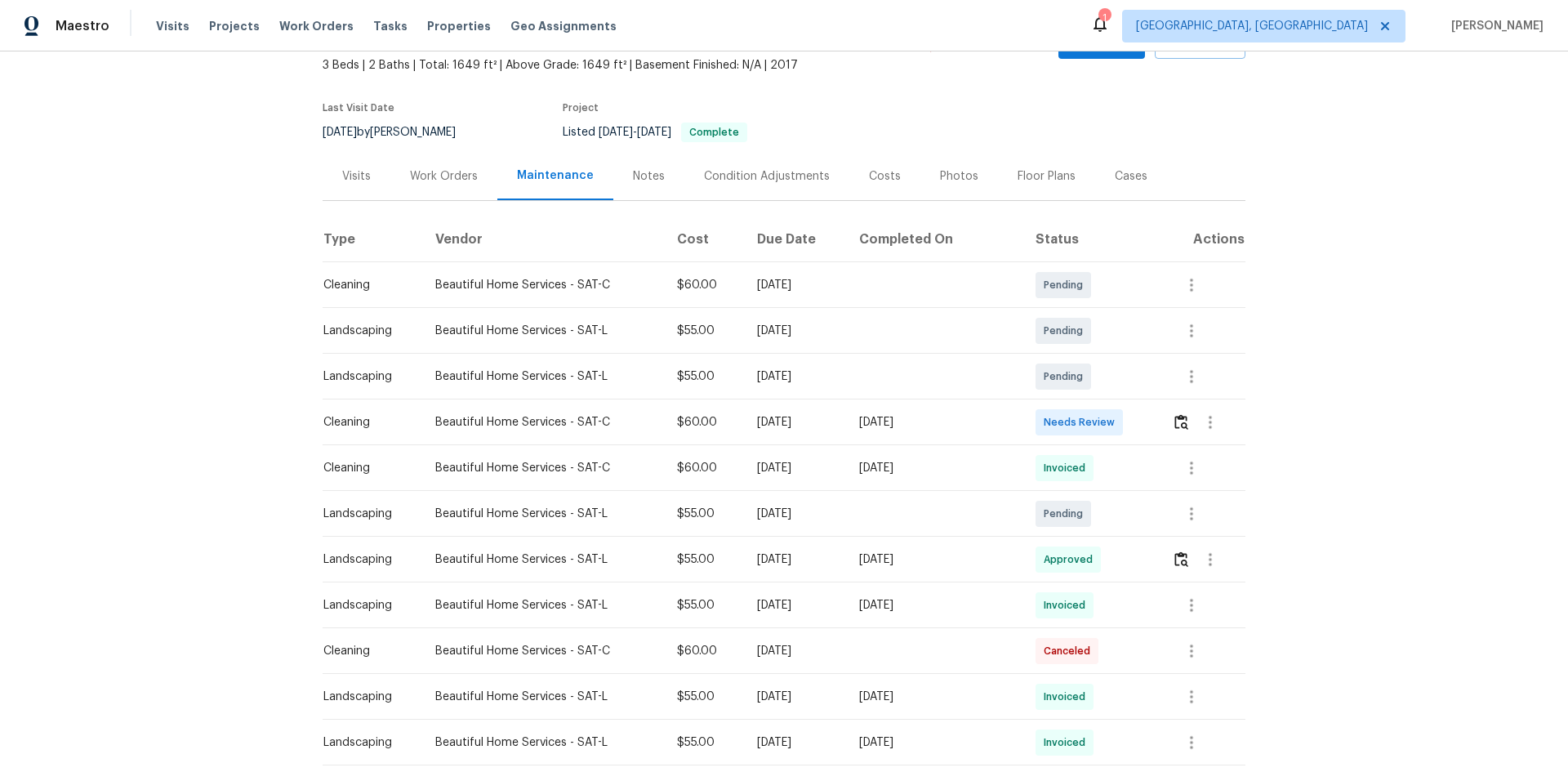
scroll to position [163, 0]
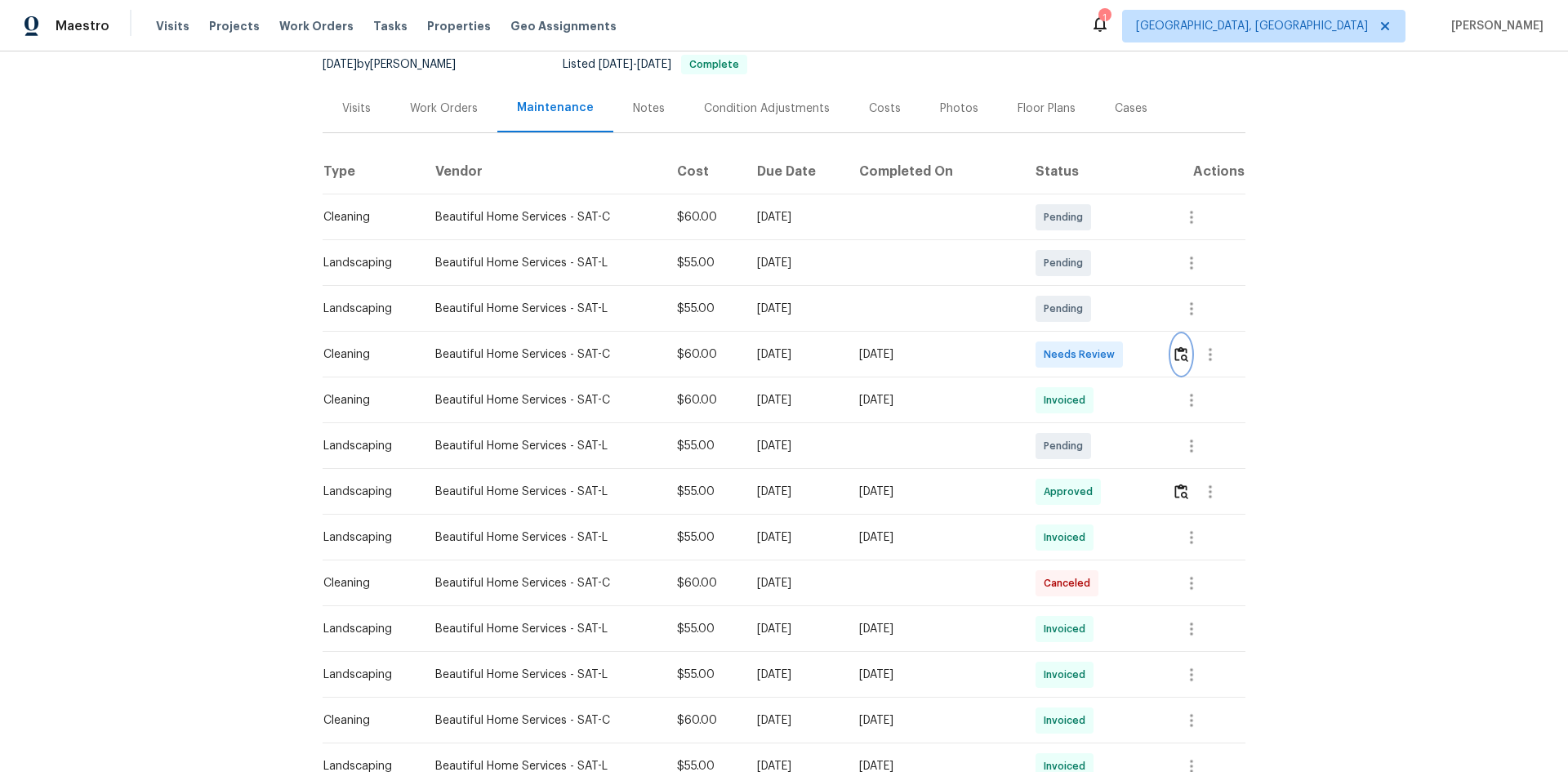
click at [1114, 352] on img "button" at bounding box center [1181, 353] width 14 height 16
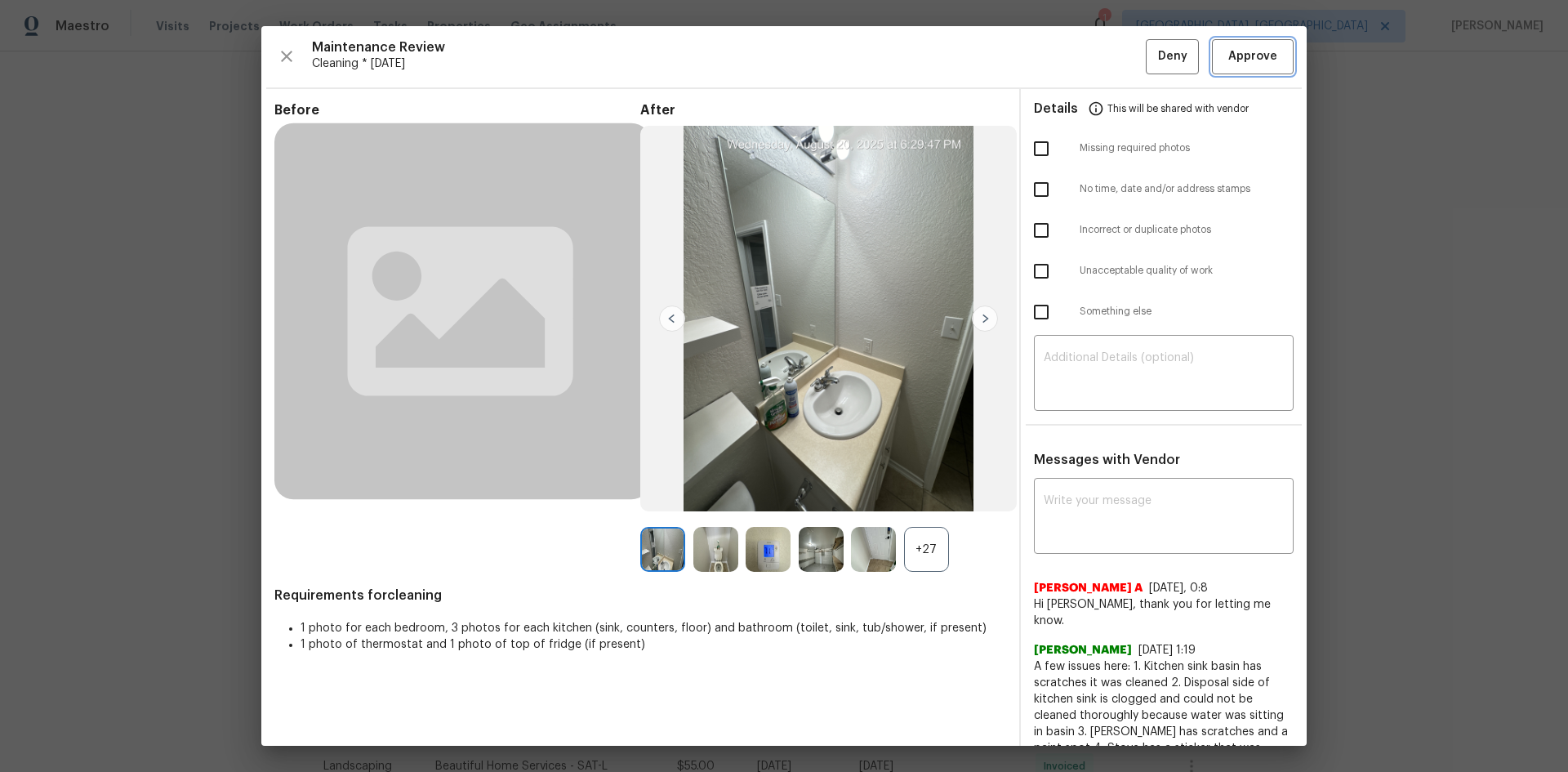
click at [1114, 58] on button "Approve" at bounding box center [1252, 57] width 82 height 35
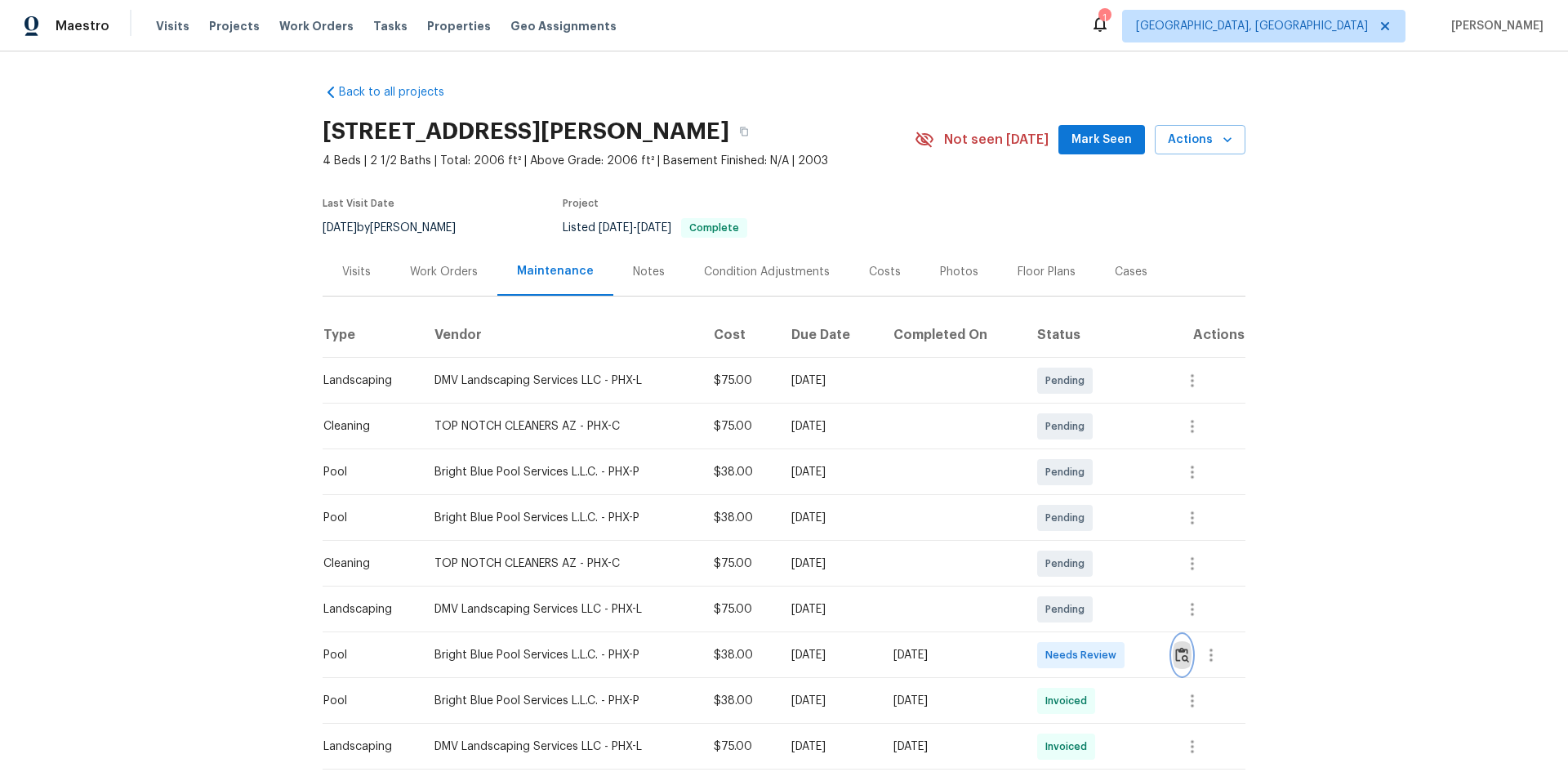
click at [1114, 517] on button "button" at bounding box center [1182, 655] width 19 height 40
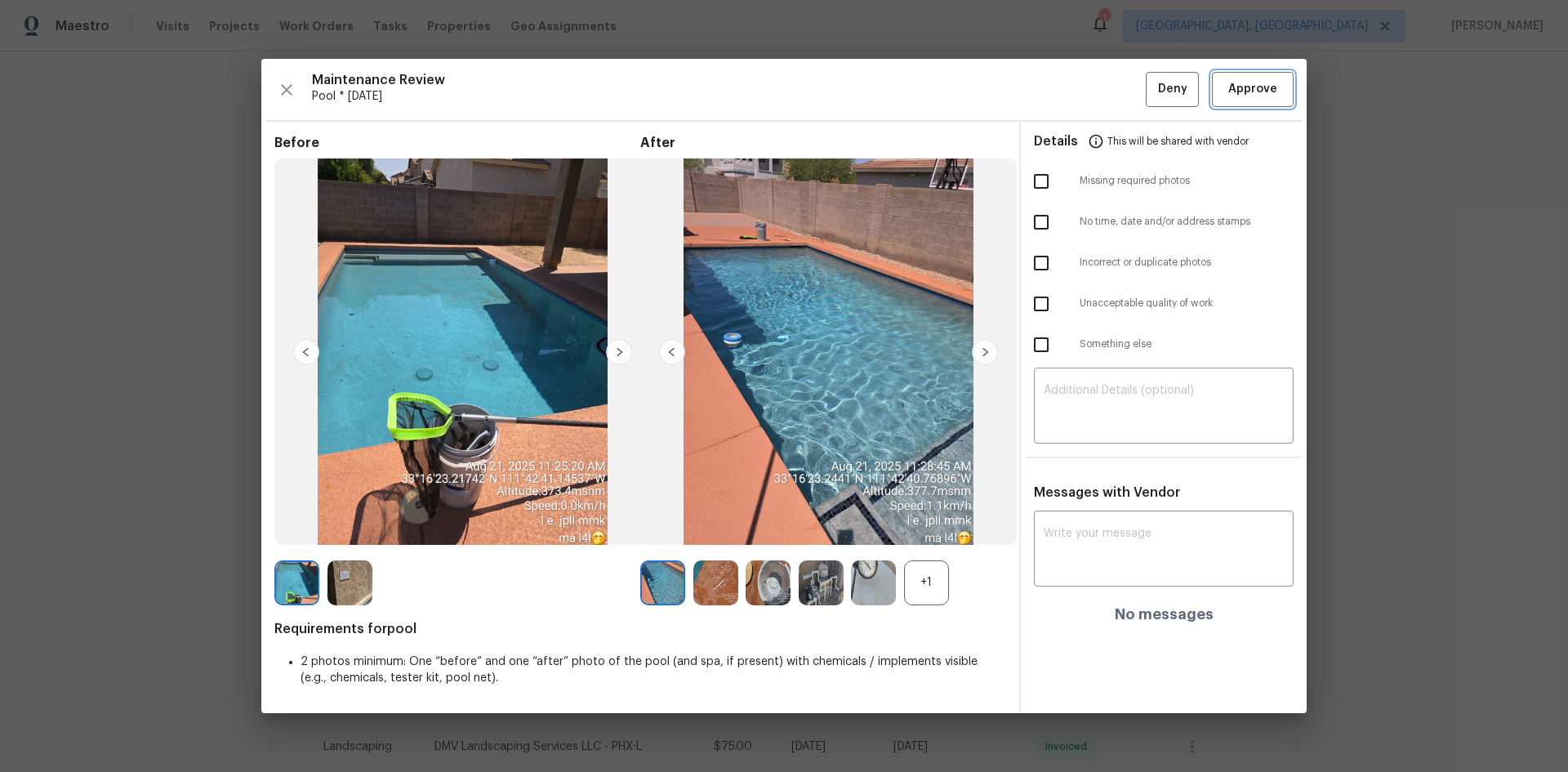
click at [1114, 80] on span "Approve" at bounding box center [1252, 89] width 49 height 21
